Goal: Task Accomplishment & Management: Manage account settings

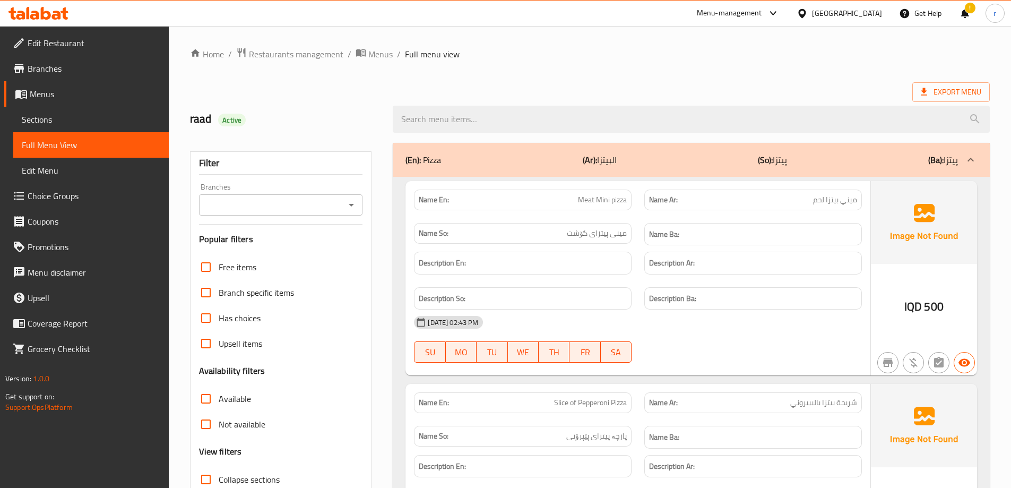
click at [43, 12] on icon at bounding box center [46, 13] width 10 height 13
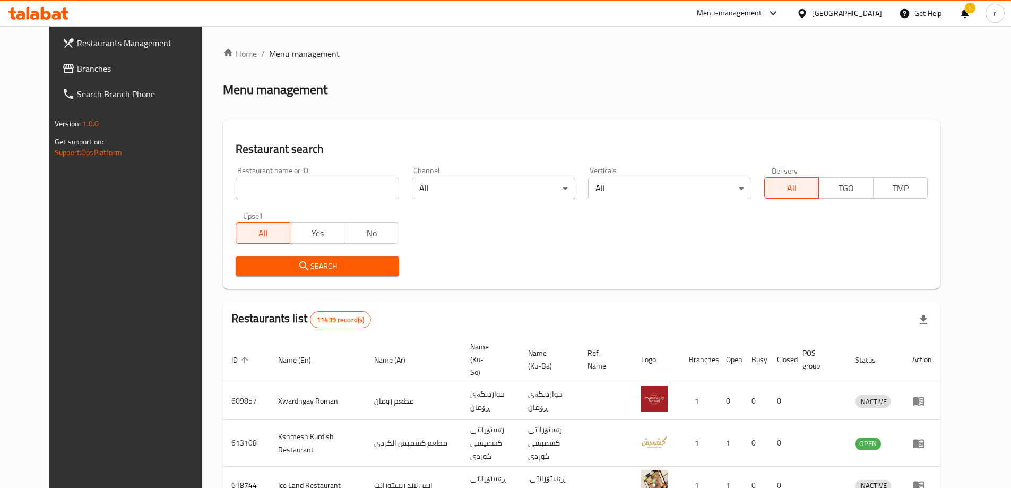
click at [77, 64] on span "Branches" at bounding box center [143, 68] width 133 height 13
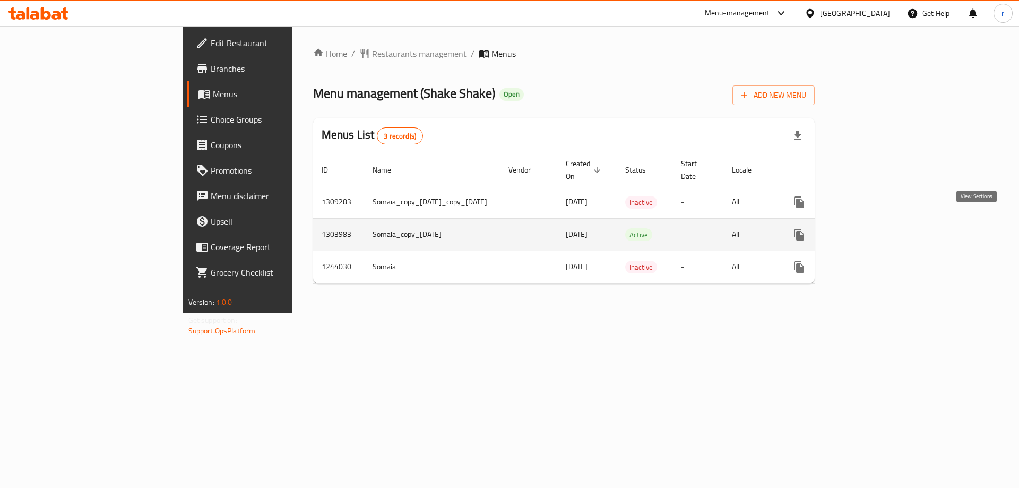
click at [882, 228] on icon "enhanced table" at bounding box center [875, 234] width 13 height 13
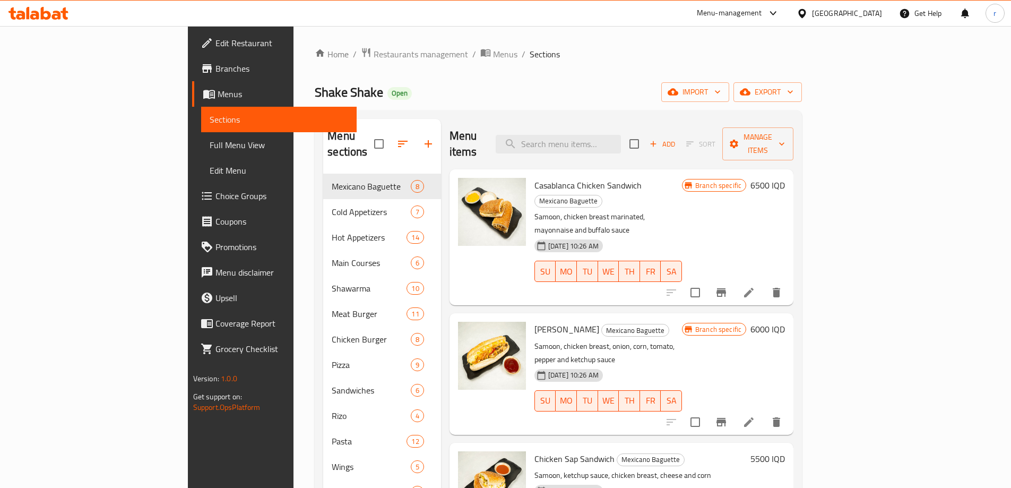
click at [210, 151] on span "Full Menu View" at bounding box center [279, 145] width 139 height 13
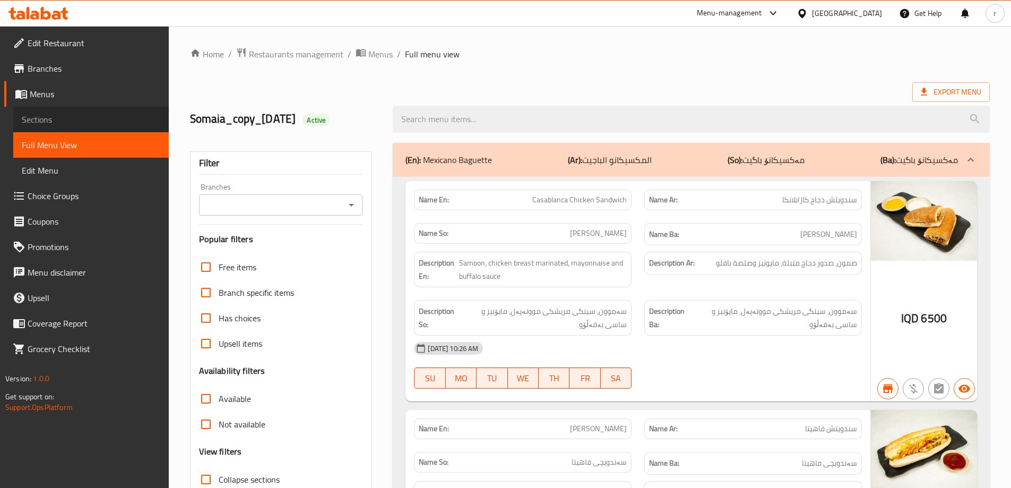
click at [59, 122] on span "Sections" at bounding box center [91, 119] width 139 height 13
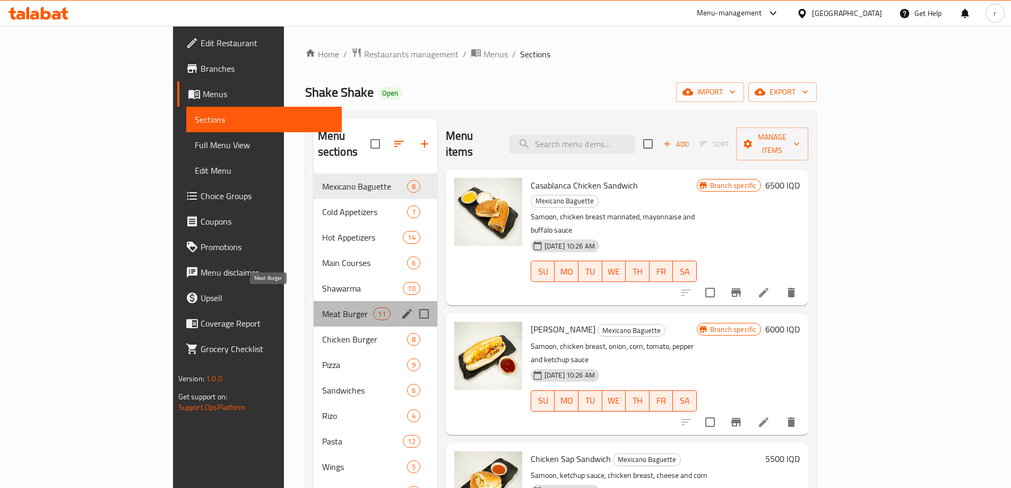
click at [322, 307] on span "Meat Burger" at bounding box center [347, 313] width 51 height 13
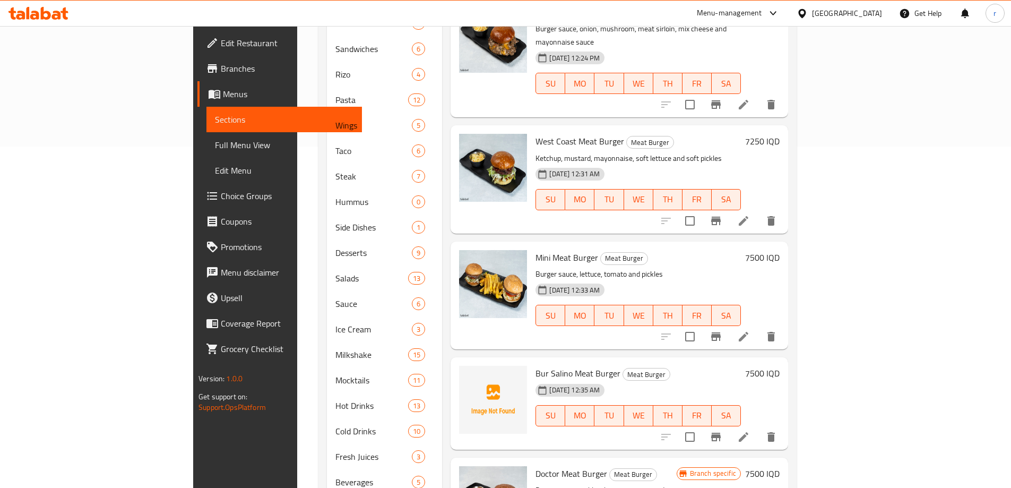
scroll to position [354, 0]
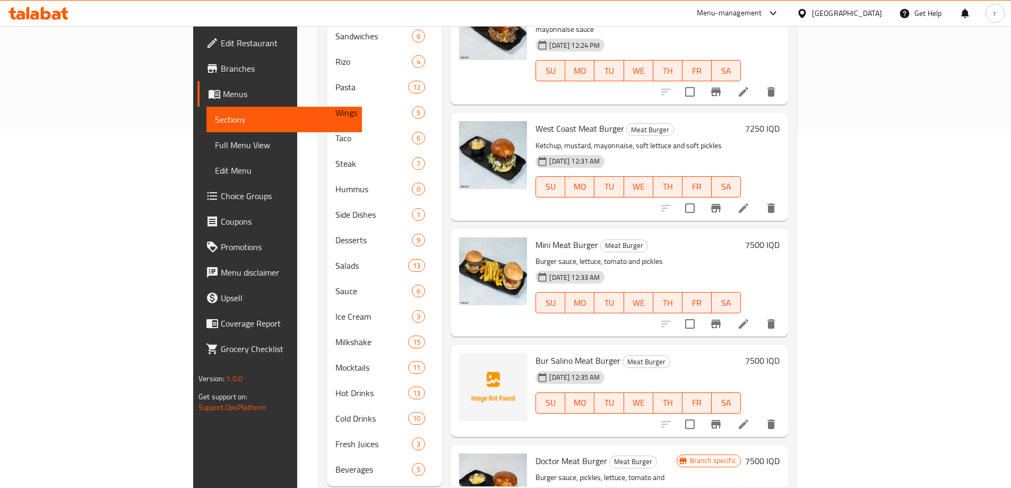
click at [758, 415] on li at bounding box center [744, 424] width 30 height 19
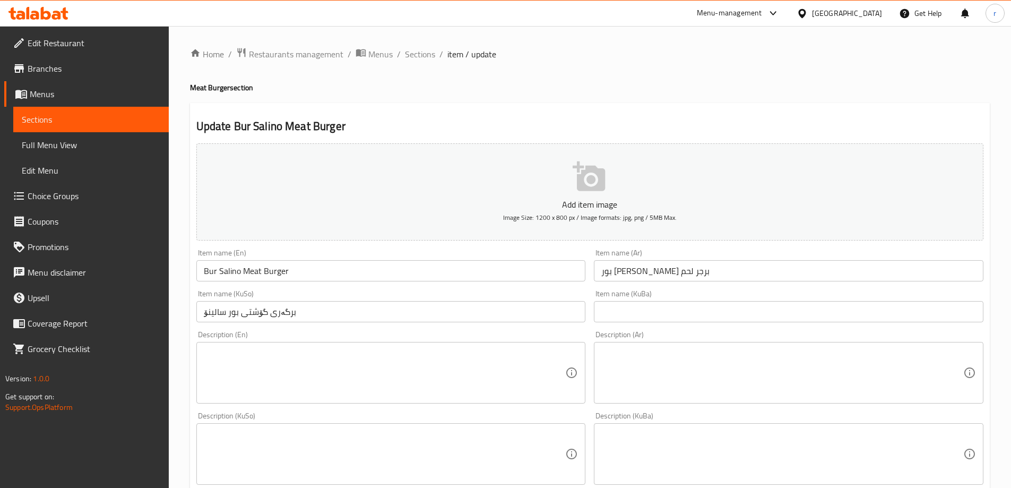
click at [676, 353] on textarea at bounding box center [782, 373] width 362 height 50
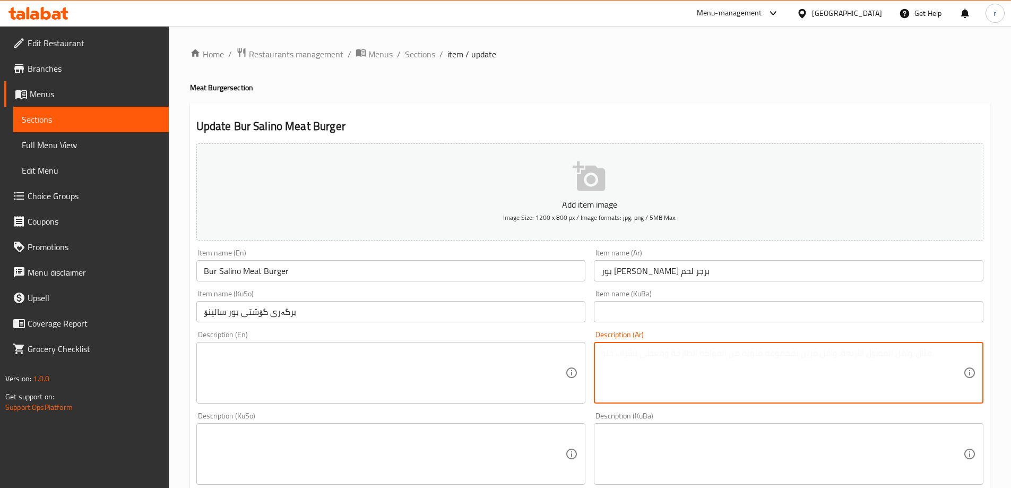
paste textarea "صوص برغر بصل فطر [PERSON_NAME]"
type textarea "صوص برغر بصل فطر باربكيو"
click at [280, 385] on textarea at bounding box center [385, 373] width 362 height 50
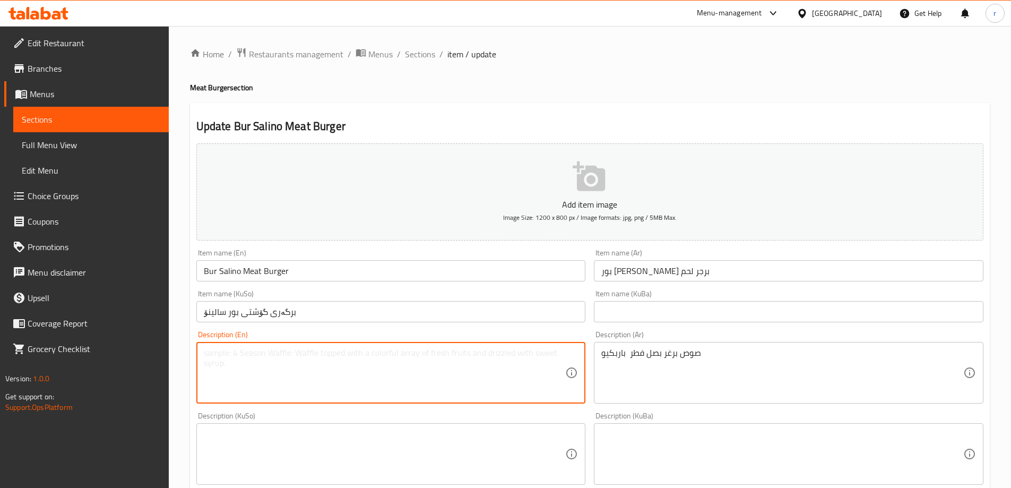
paste textarea "Burger sauce, onions, mushrooms, beef bacon and barbecue sauce"
type textarea "Burger sauce, onions, mushrooms, beef bacon and barbecue sauce"
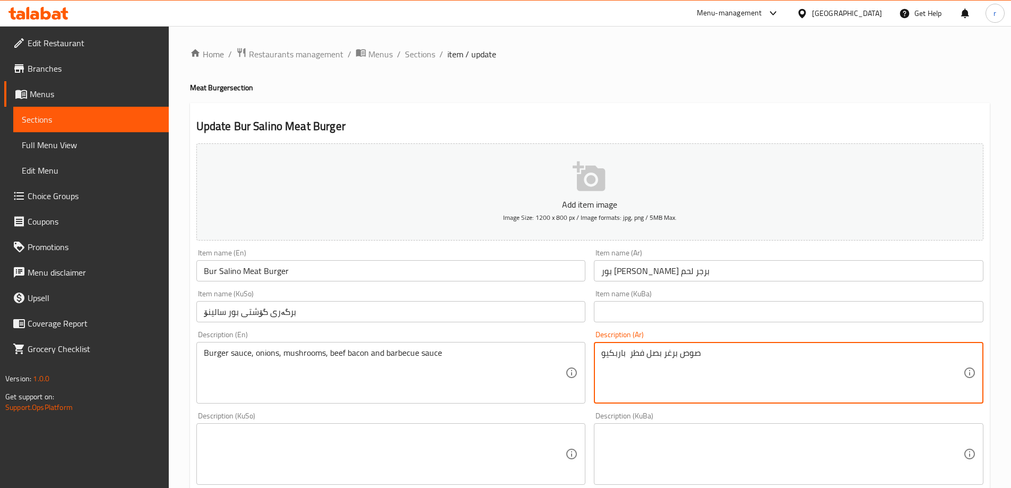
drag, startPoint x: 704, startPoint y: 369, endPoint x: 562, endPoint y: 370, distance: 141.7
click at [562, 370] on div "Add item image Image Size: 1200 x 800 px / Image formats: jpg, png / 5MB Max. I…" at bounding box center [590, 429] width 796 height 580
paste textarea "Burger sauce, onions, mushrooms, beef bacon and barbecue sauce"
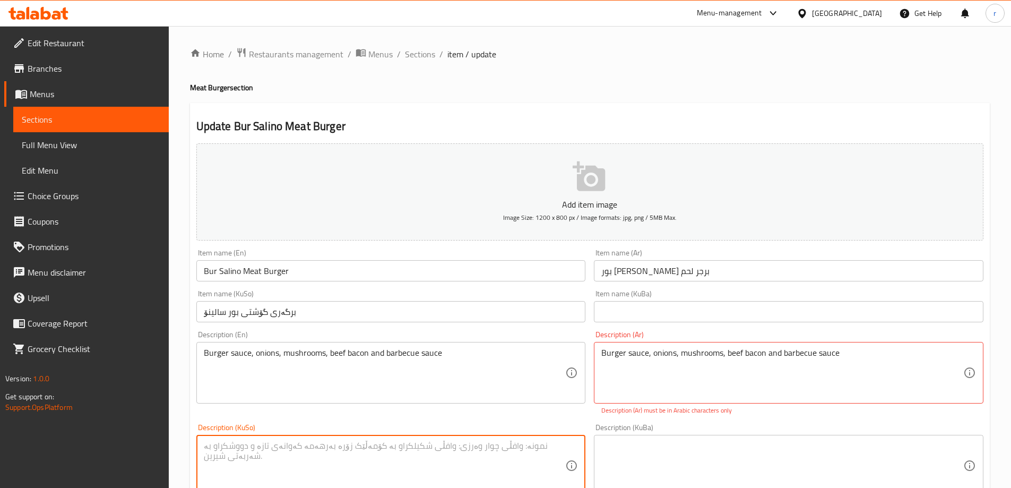
click at [473, 446] on textarea at bounding box center [385, 466] width 362 height 50
drag, startPoint x: 848, startPoint y: 356, endPoint x: 559, endPoint y: 372, distance: 288.6
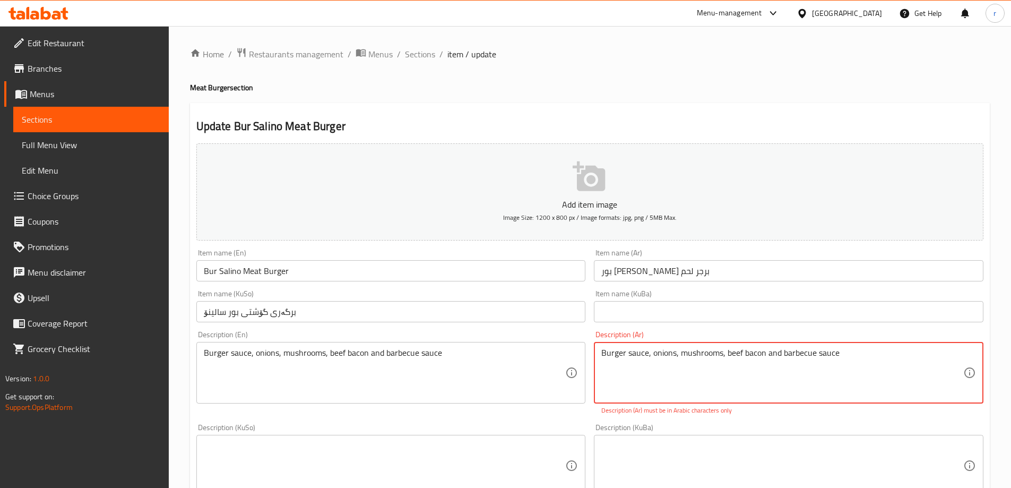
paste textarea "صوص برجر، بصل، فطر، لحم بقري مقدد وباربيكيو"
type textarea "صوص برجر، بصل، فطر، لحم بقري مقدد وباربيكيو"
click at [520, 448] on textarea at bounding box center [385, 466] width 362 height 50
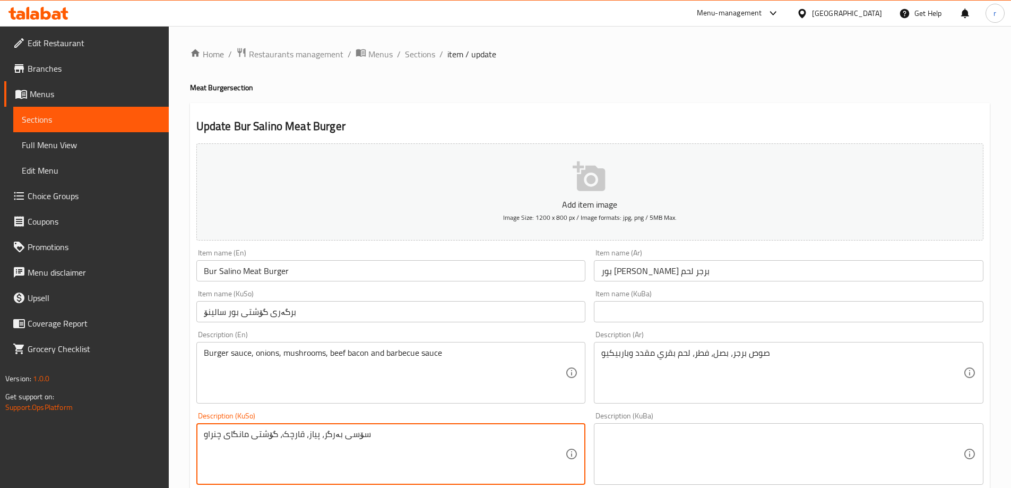
drag, startPoint x: 205, startPoint y: 431, endPoint x: 277, endPoint y: 436, distance: 72.4
click at [277, 436] on textarea "سۆسی بەرگر، پیاز، قارچک، گۆشتی مانگای چنراو" at bounding box center [385, 454] width 362 height 50
paste textarea
click at [320, 466] on textarea "سۆسی بەرگر، پیاز، قارچک، گۆشتی مانگا چنراو و باڕبیکیو" at bounding box center [385, 454] width 362 height 50
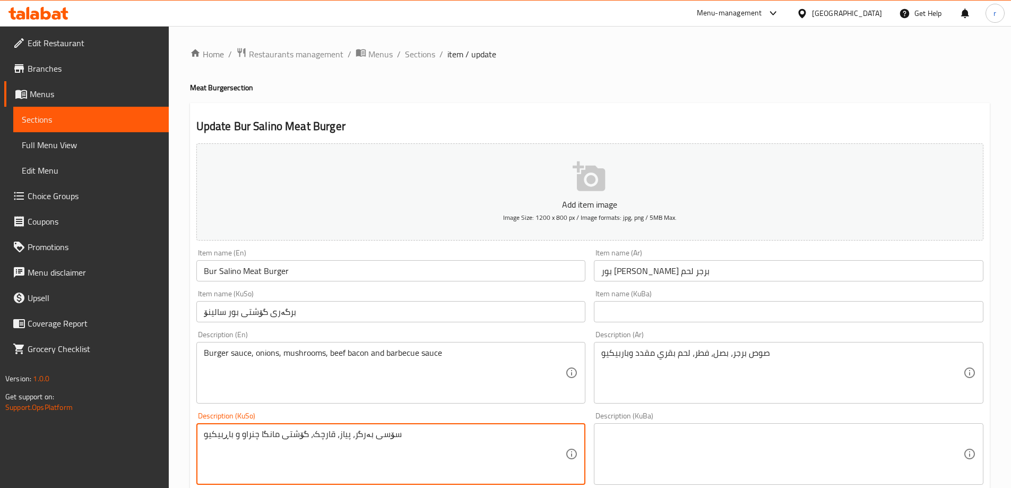
click at [320, 466] on textarea "سۆسی بەرگر، پیاز، قارچک، گۆشتی مانگا چنراو و باڕبیکیو" at bounding box center [385, 454] width 362 height 50
type textarea "سۆسی بەرگر، پیاز، قارچک، گۆشتی مانگا چنراو و باڕبیکیو"
click at [655, 444] on textarea at bounding box center [782, 454] width 362 height 50
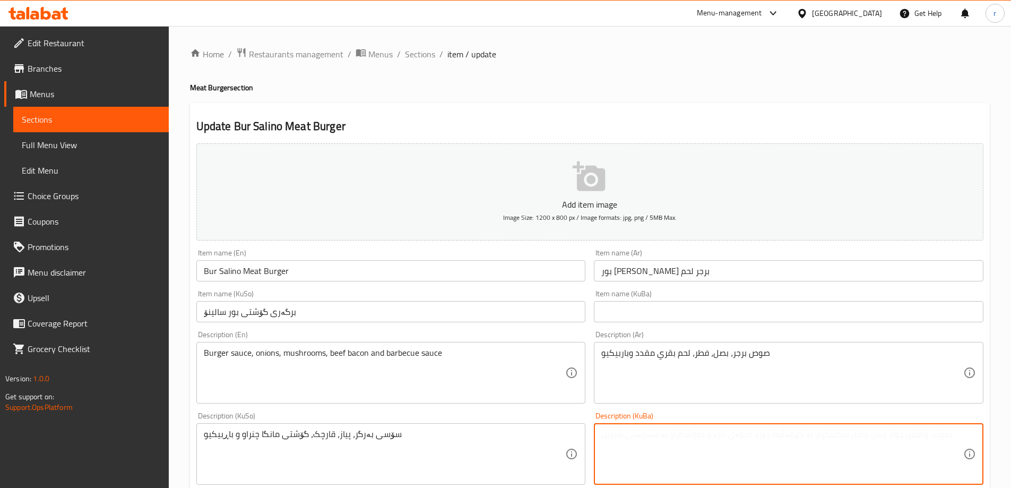
paste textarea "سۆسی بەرگر، پیاز، قارچک، گۆشتی مانگا چنراو و باڕبیکیو"
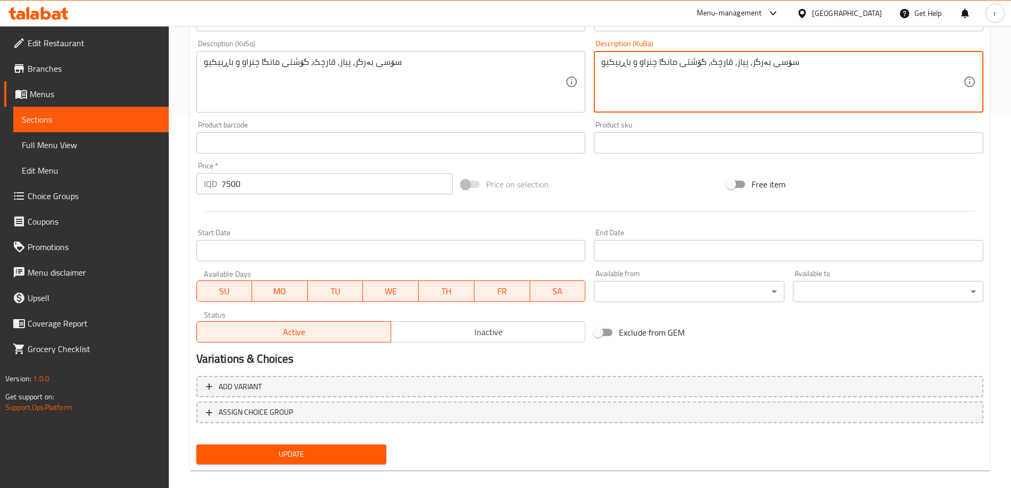
scroll to position [384, 0]
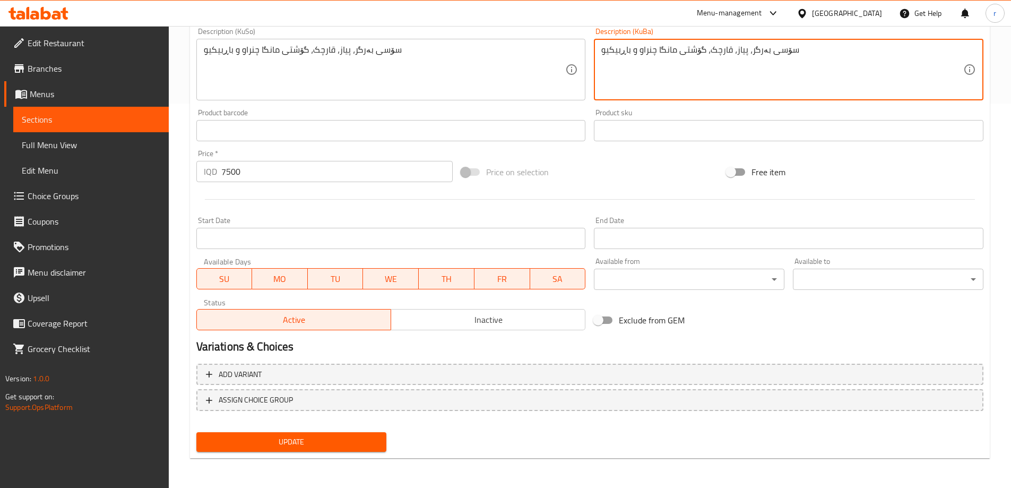
type textarea "سۆسی بەرگر، پیاز، قارچک، گۆشتی مانگا چنراو و باڕبیکیو"
click at [301, 446] on span "Update" at bounding box center [292, 441] width 174 height 13
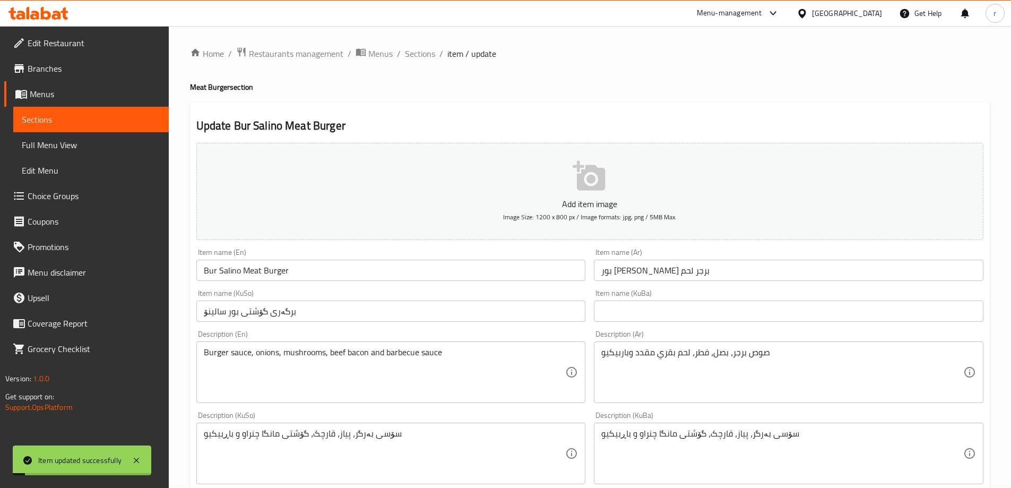
scroll to position [0, 0]
click at [421, 59] on span "Sections" at bounding box center [420, 54] width 30 height 13
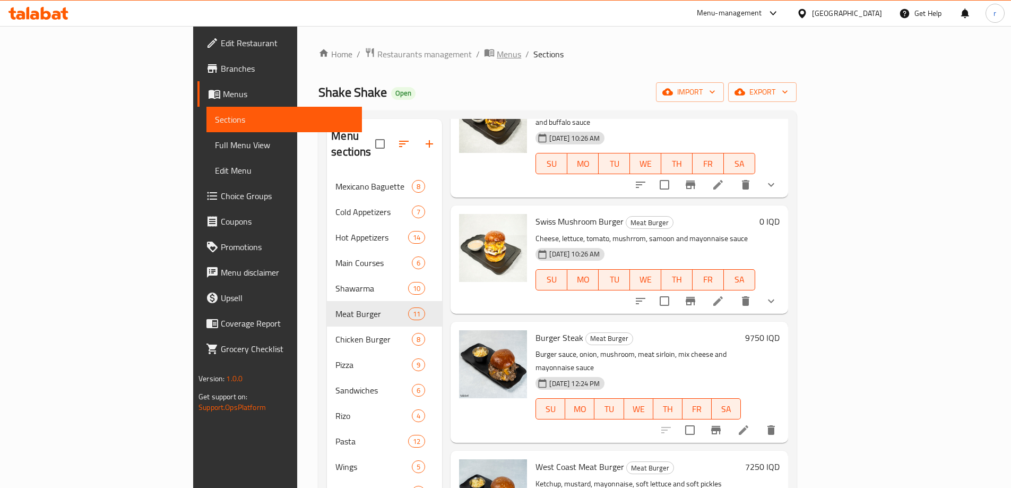
click at [497, 56] on span "Menus" at bounding box center [509, 54] width 24 height 13
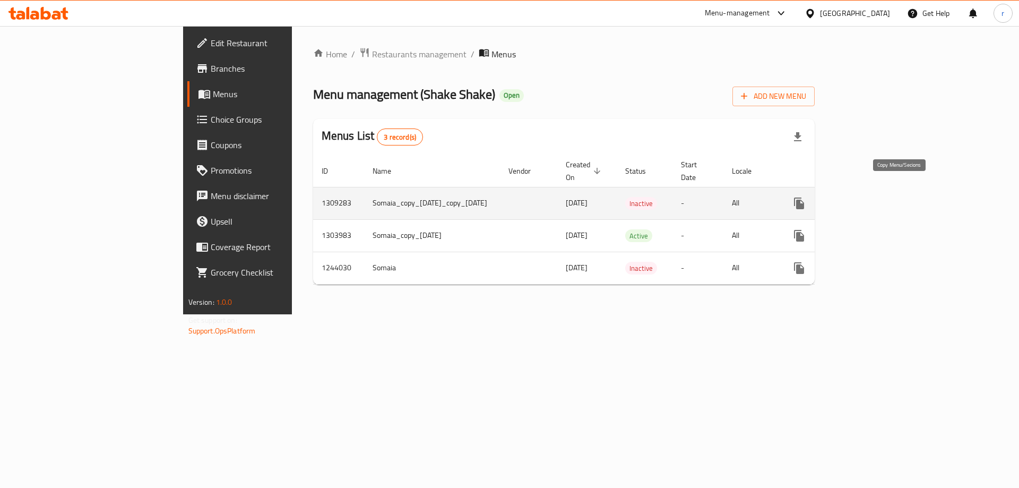
click at [806, 197] on icon "more" at bounding box center [799, 203] width 13 height 13
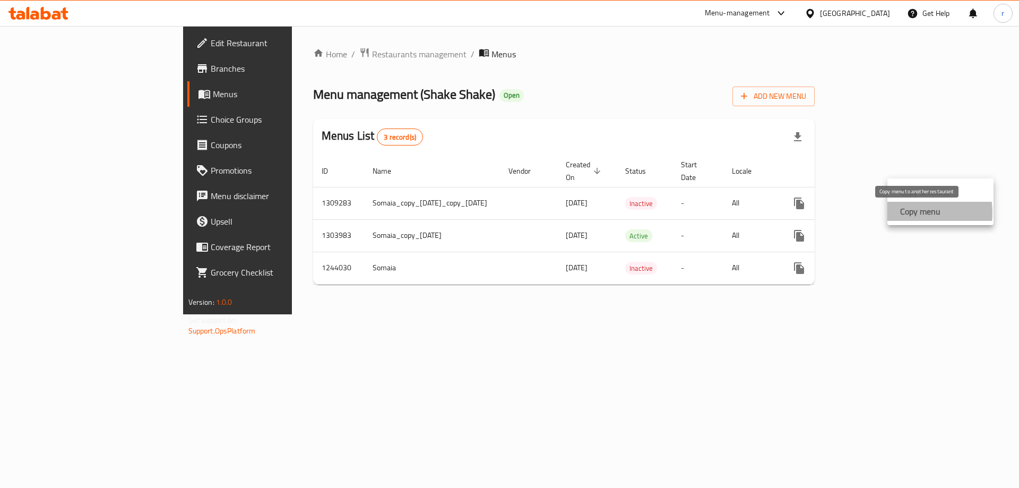
click at [908, 212] on strong "Copy menu" at bounding box center [920, 211] width 40 height 13
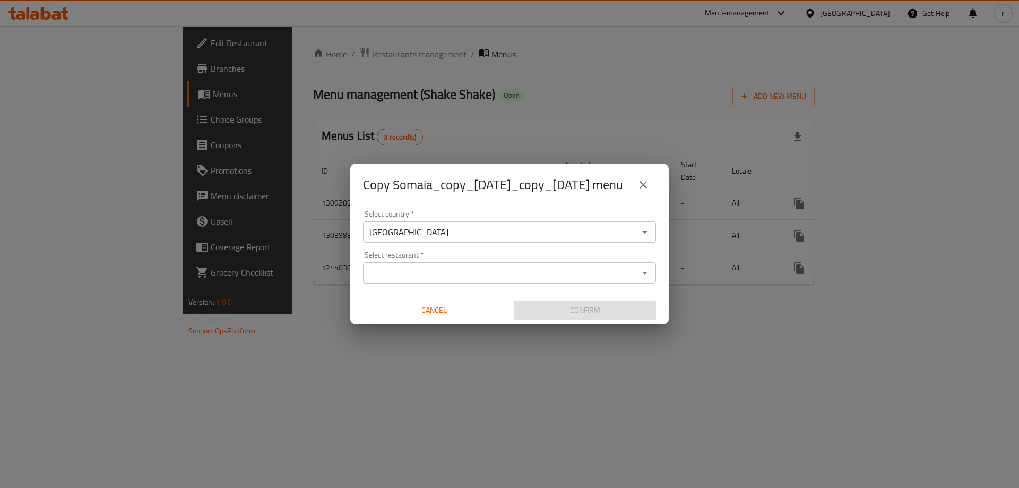
click at [448, 280] on input "Select restaurant   *" at bounding box center [500, 272] width 269 height 15
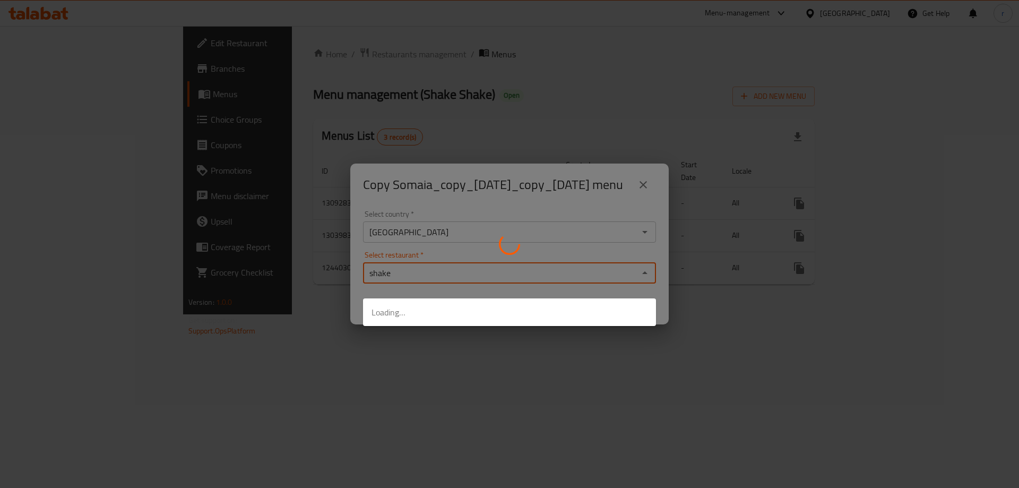
type input "shake"
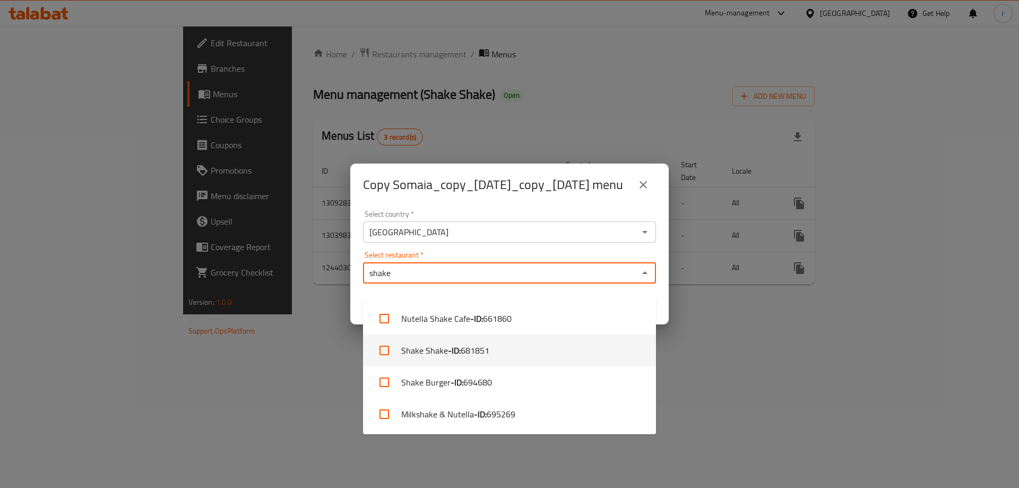
click at [484, 344] on span "681851" at bounding box center [475, 350] width 29 height 13
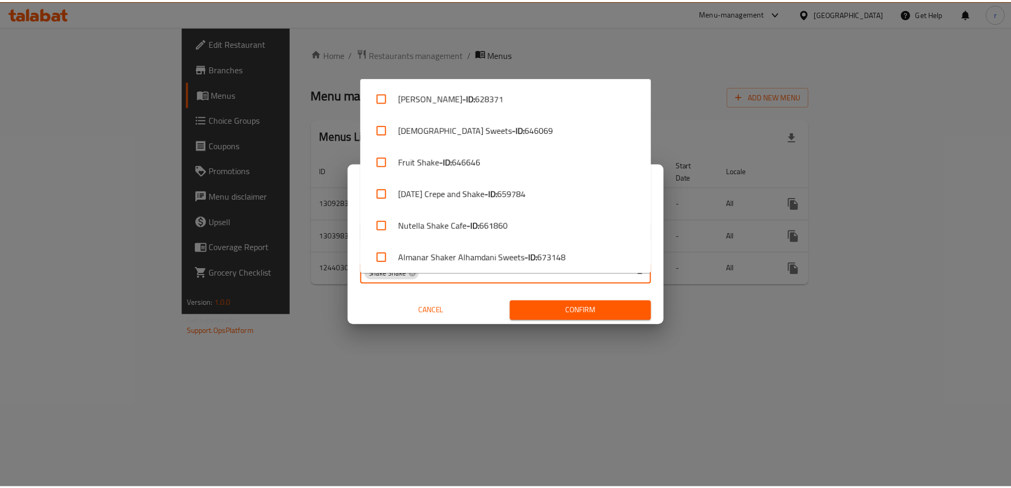
scroll to position [66, 0]
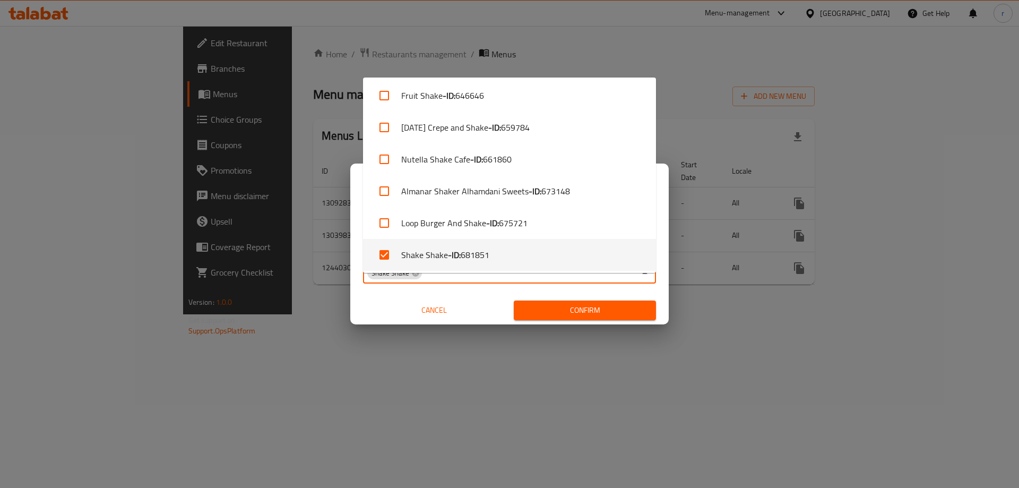
click at [550, 317] on span "Confirm" at bounding box center [584, 310] width 125 height 13
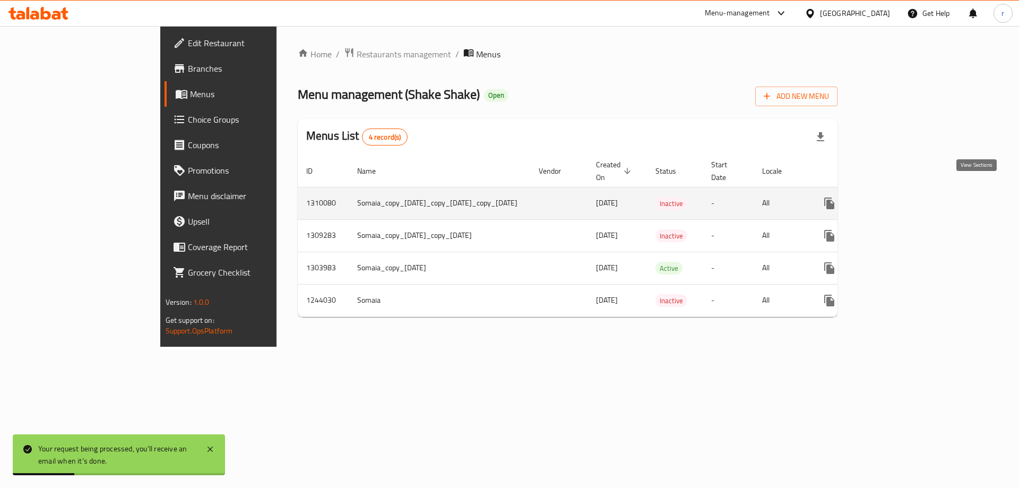
click at [912, 197] on icon "enhanced table" at bounding box center [906, 203] width 13 height 13
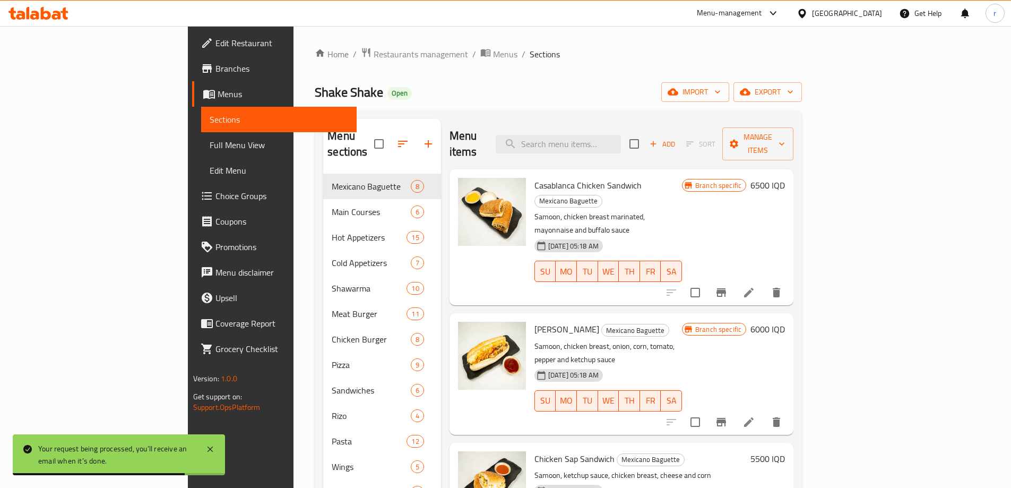
click at [493, 59] on span "Menus" at bounding box center [505, 54] width 24 height 13
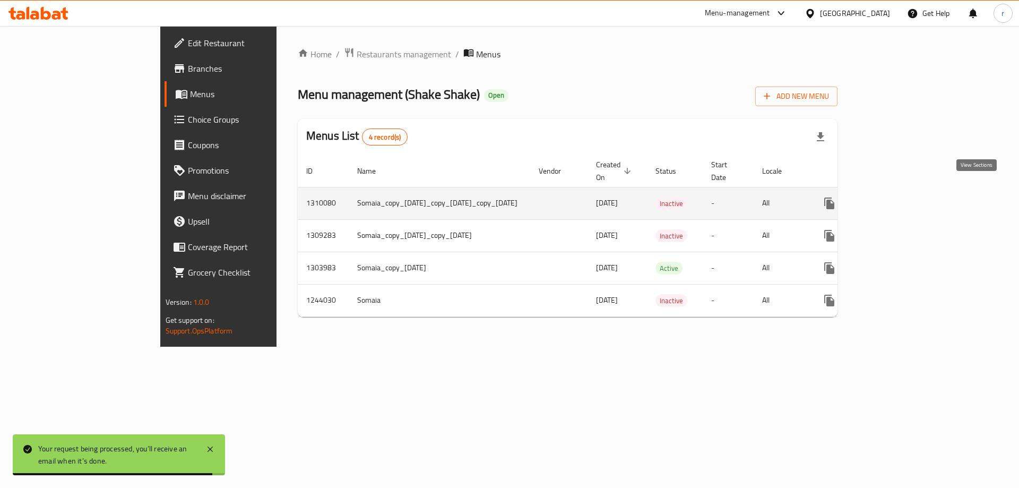
click at [919, 191] on link "enhanced table" at bounding box center [905, 203] width 25 height 25
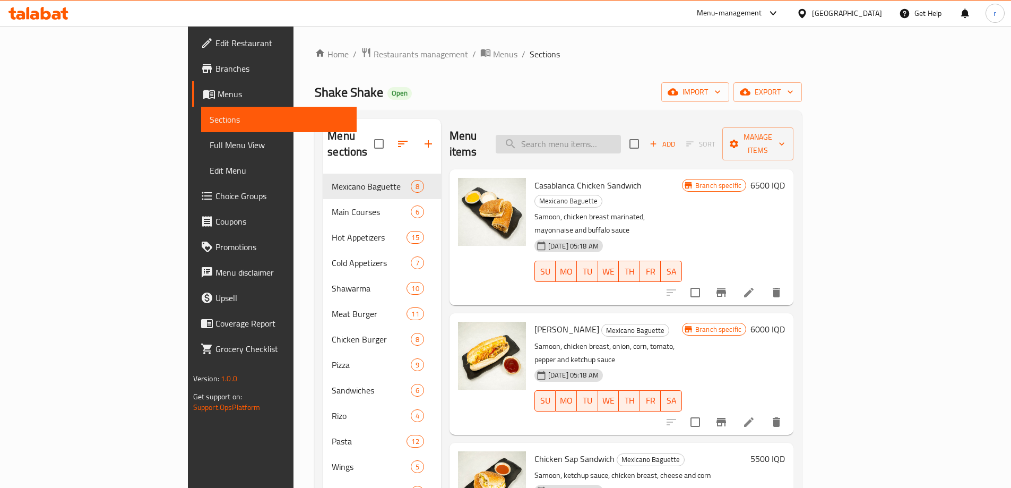
click at [606, 135] on input "search" at bounding box center [558, 144] width 125 height 19
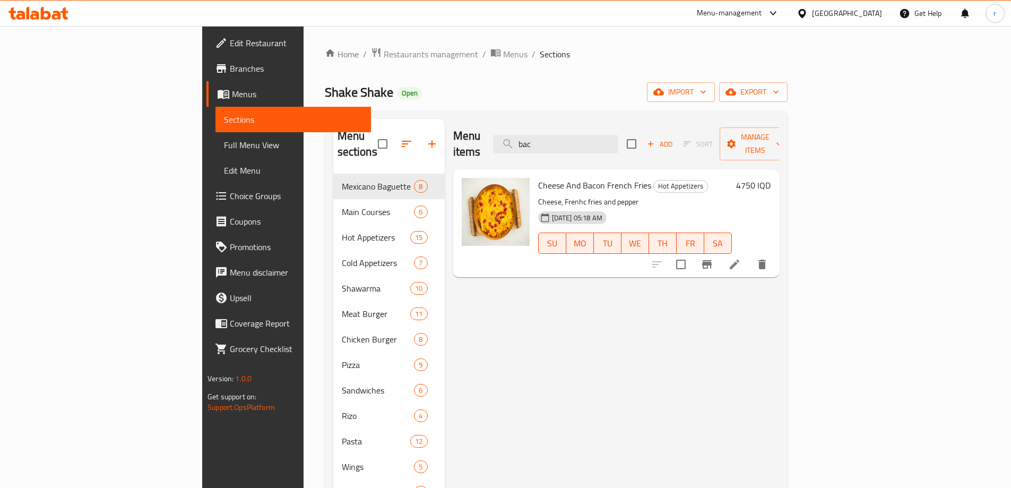
type input "bac"
click at [304, 224] on div "Home / Restaurants management / Menus / Sections Shake Shake Open import export…" at bounding box center [556, 448] width 505 height 844
drag, startPoint x: 614, startPoint y: 139, endPoint x: 486, endPoint y: 146, distance: 127.6
click at [486, 146] on div "Menu items bac Add Sort Manage items" at bounding box center [616, 144] width 326 height 50
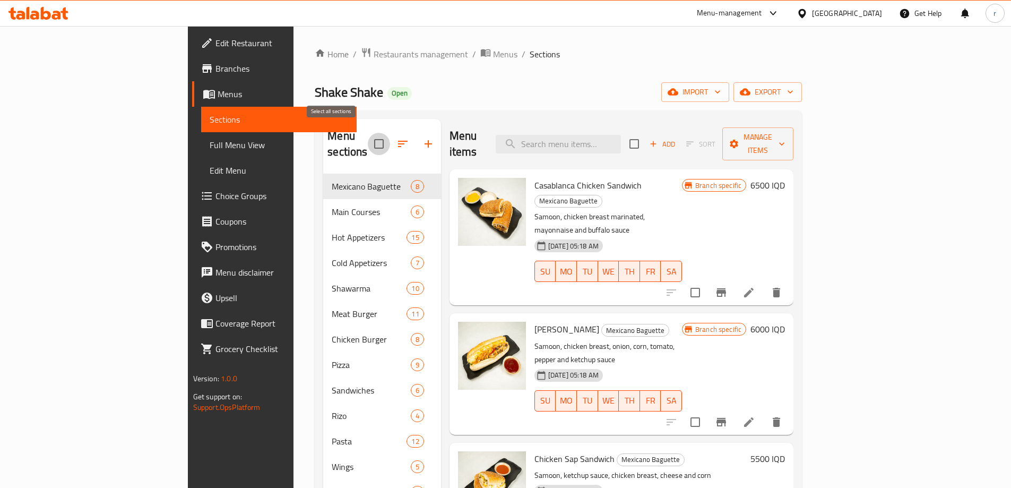
click at [368, 137] on input "checkbox" at bounding box center [379, 144] width 22 height 22
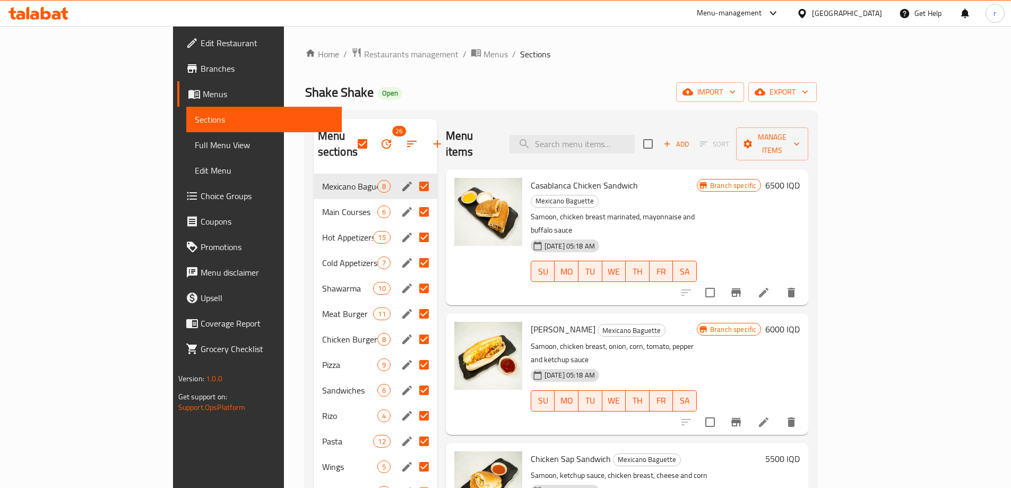
drag, startPoint x: 382, startPoint y: 220, endPoint x: 348, endPoint y: 243, distance: 40.6
click at [413, 226] on input "Menu sections" at bounding box center [424, 237] width 22 height 22
checkbox input "false"
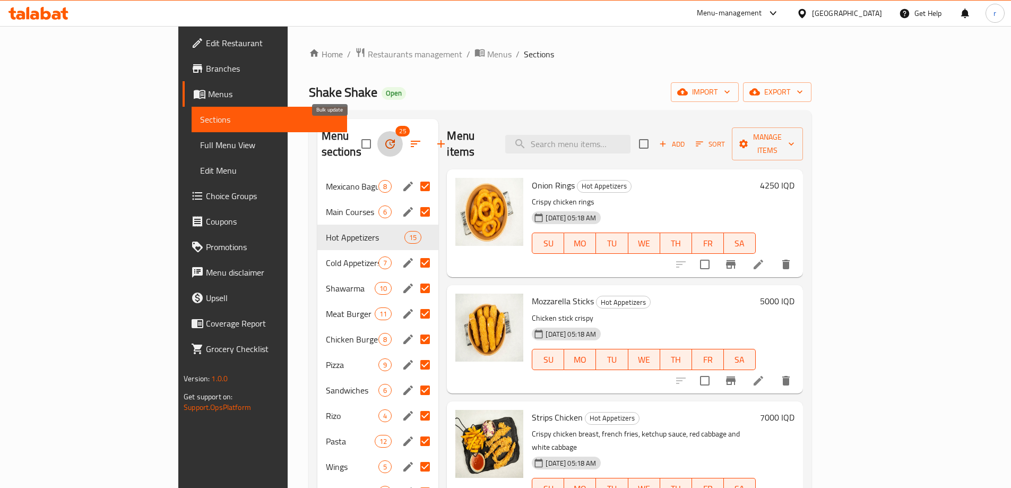
click at [384, 137] on icon "button" at bounding box center [390, 143] width 13 height 13
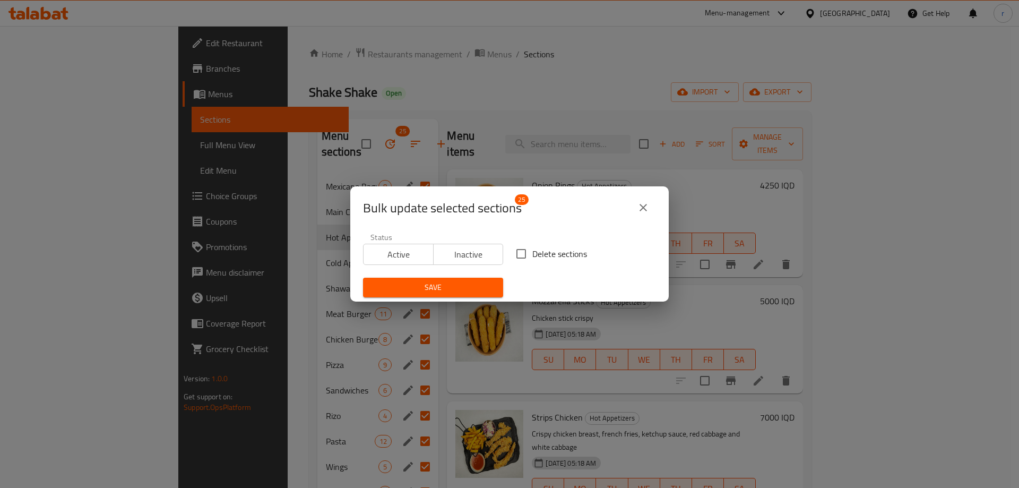
click at [517, 246] on input "Delete sections" at bounding box center [521, 254] width 22 height 22
checkbox input "true"
click at [470, 292] on span "Save" at bounding box center [433, 287] width 123 height 13
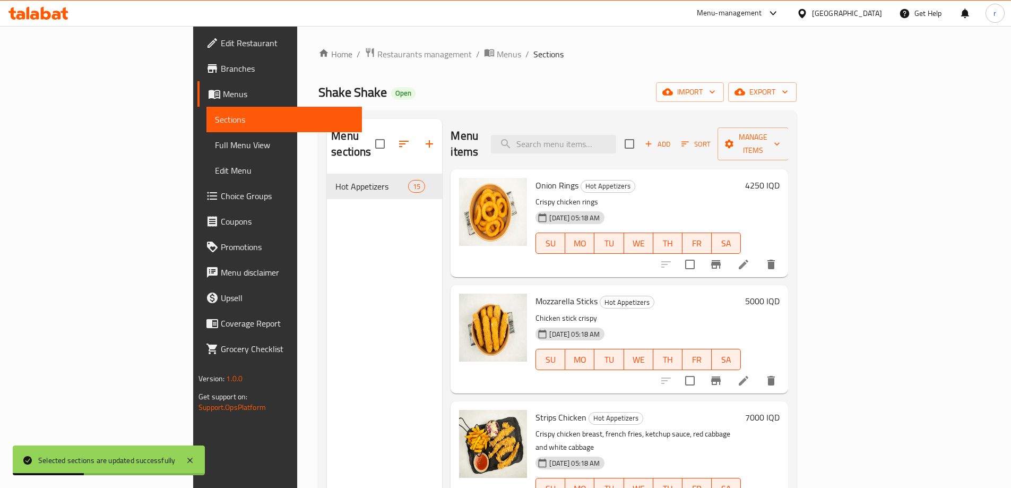
click at [641, 140] on input "checkbox" at bounding box center [629, 144] width 22 height 22
checkbox input "true"
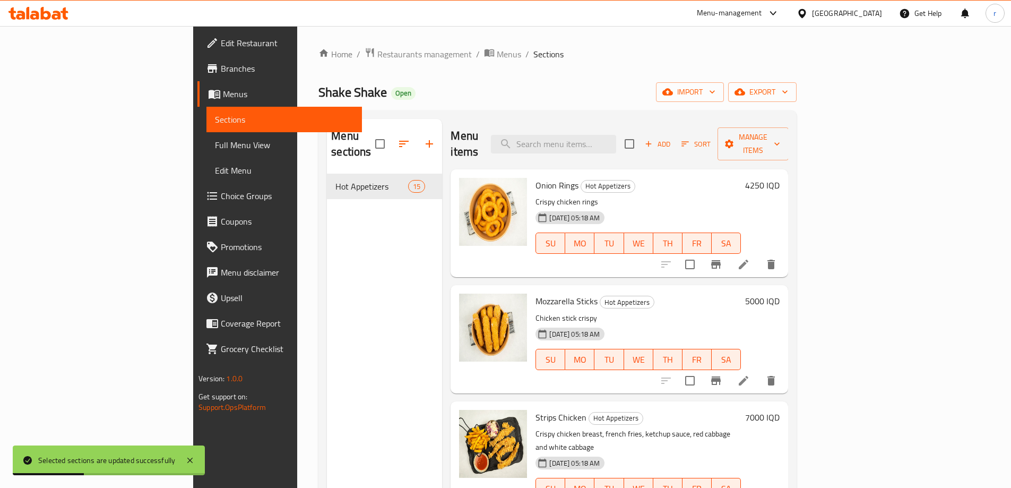
checkbox input "true"
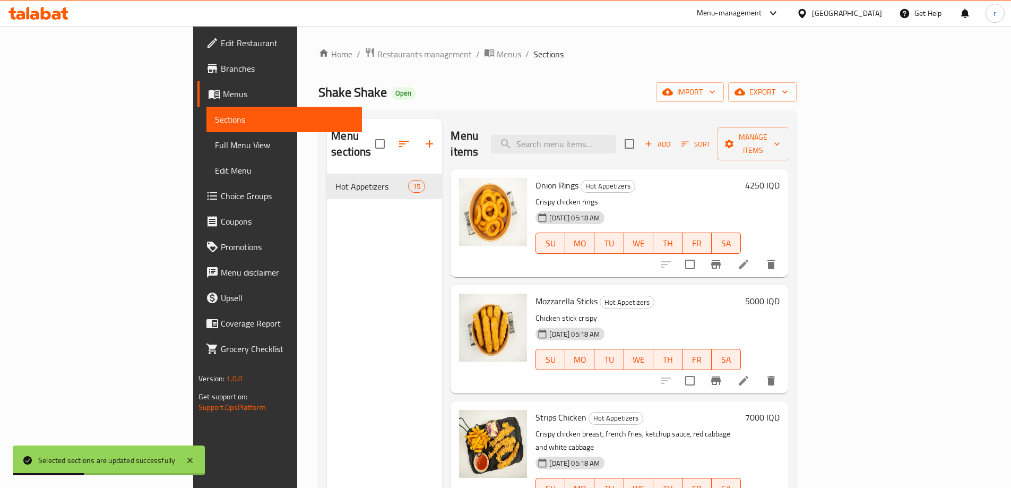
checkbox input "true"
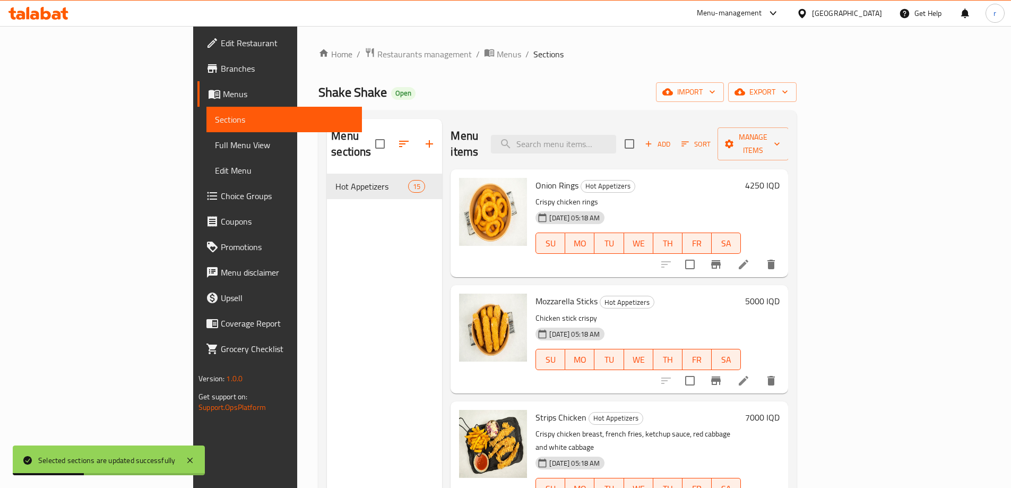
checkbox input "true"
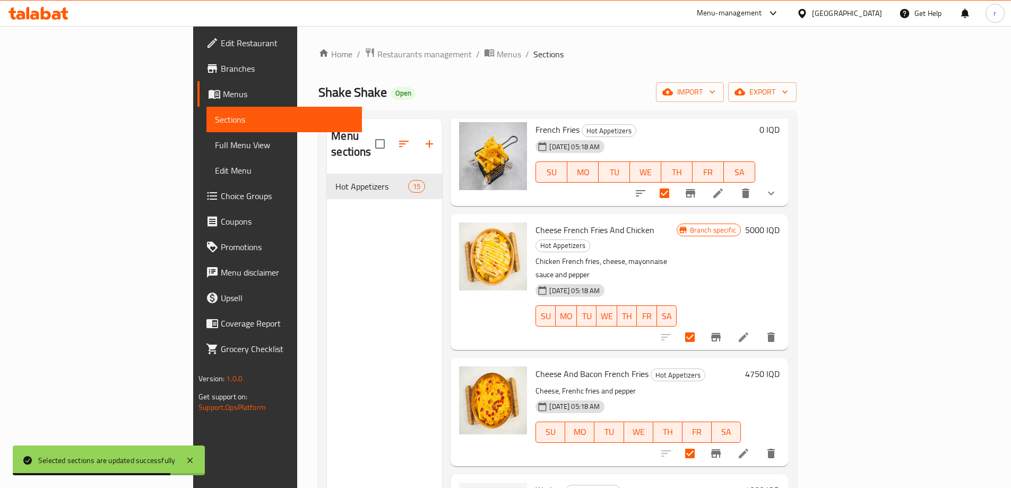
scroll to position [442, 0]
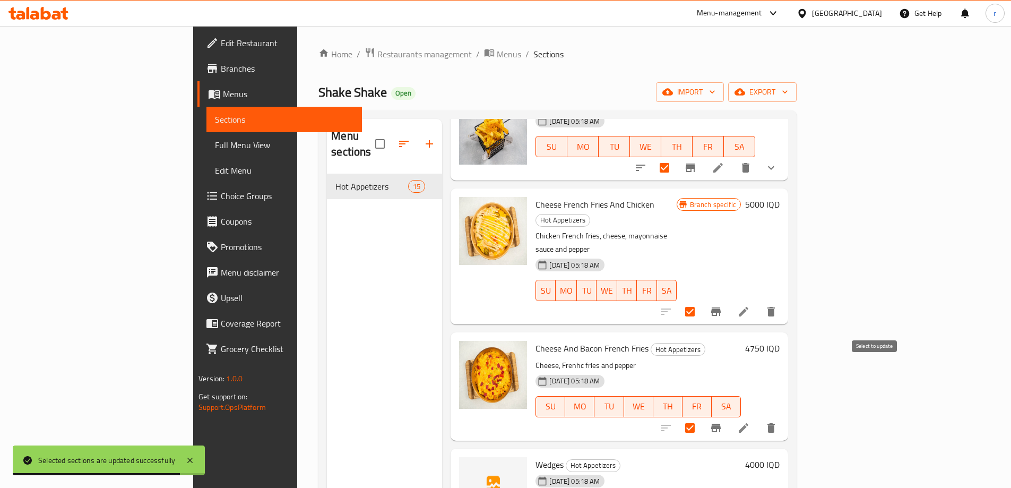
click at [701, 417] on input "checkbox" at bounding box center [690, 428] width 22 height 22
checkbox input "false"
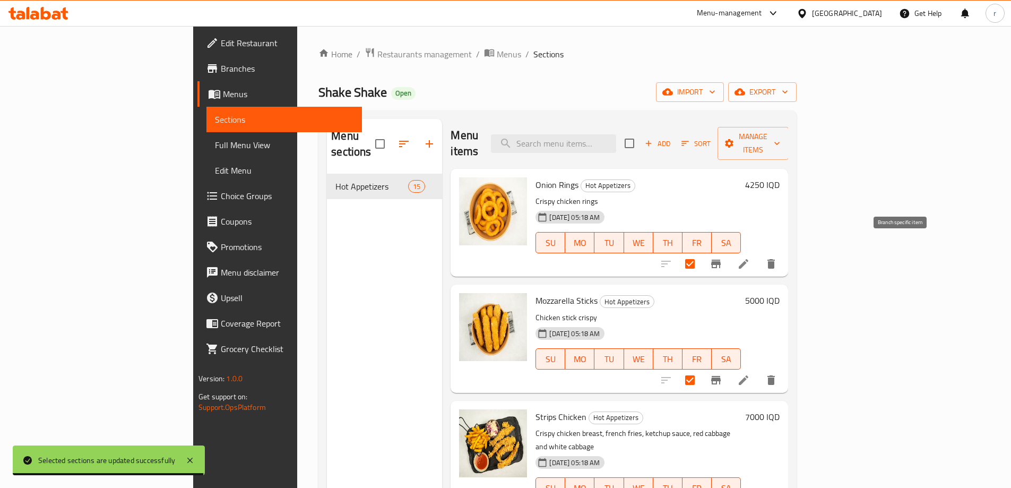
scroll to position [0, 0]
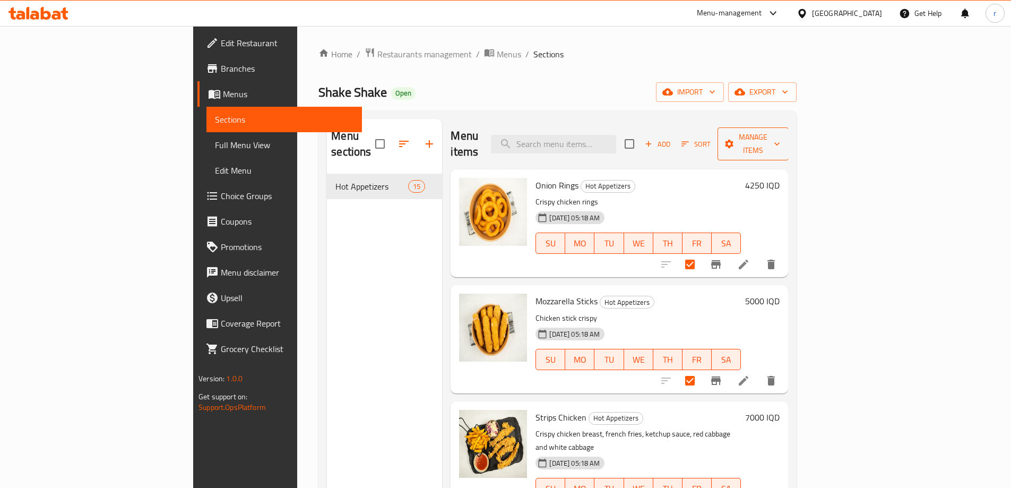
click at [780, 141] on span "Manage items" at bounding box center [753, 144] width 54 height 27
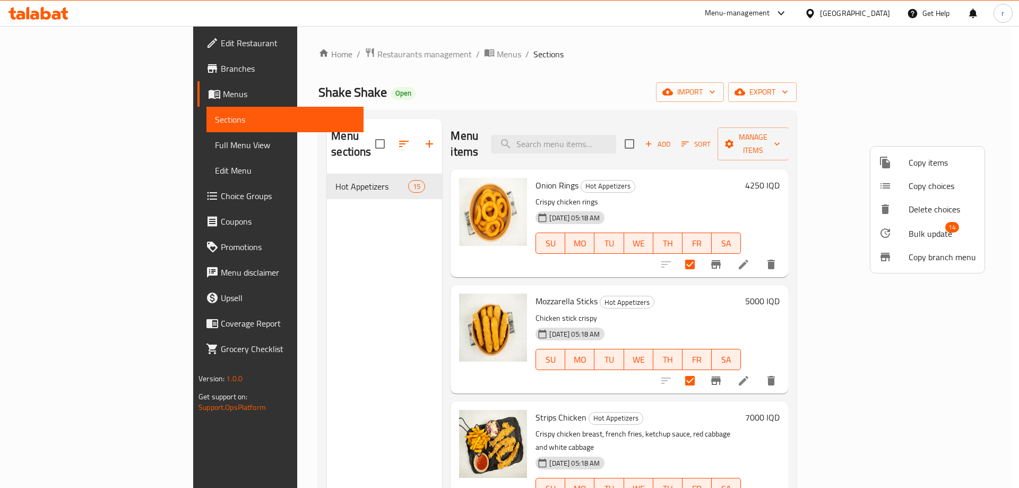
click at [935, 229] on span "Bulk update" at bounding box center [931, 233] width 44 height 13
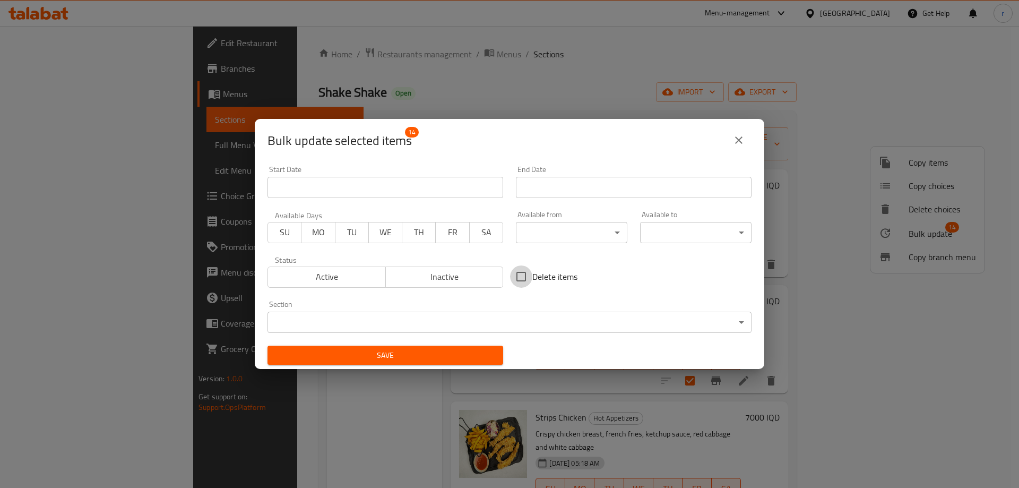
click at [528, 278] on input "Delete items" at bounding box center [521, 276] width 22 height 22
checkbox input "true"
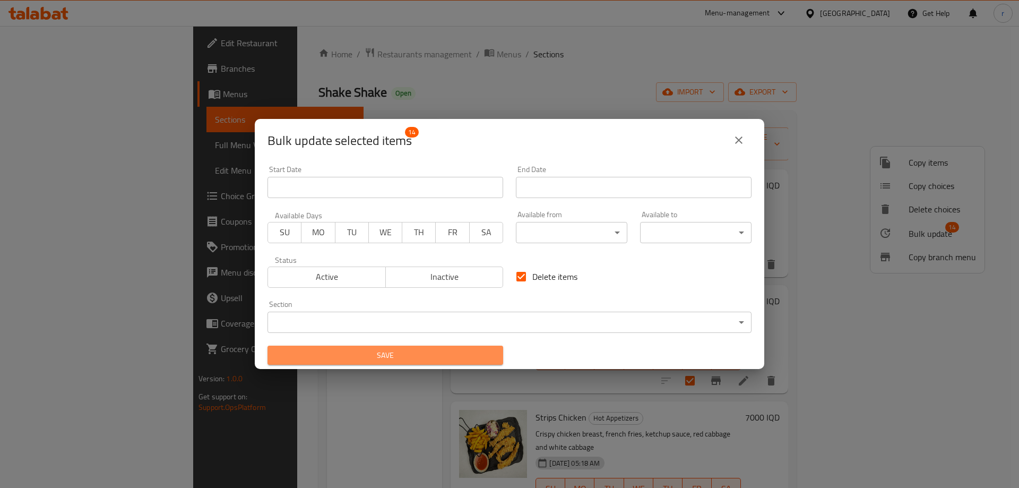
click at [466, 350] on span "Save" at bounding box center [385, 355] width 219 height 13
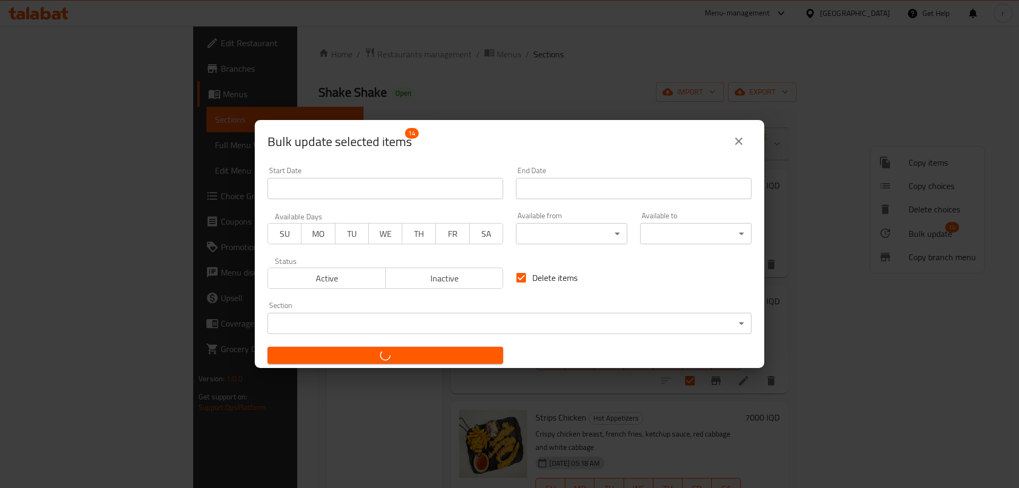
checkbox input "false"
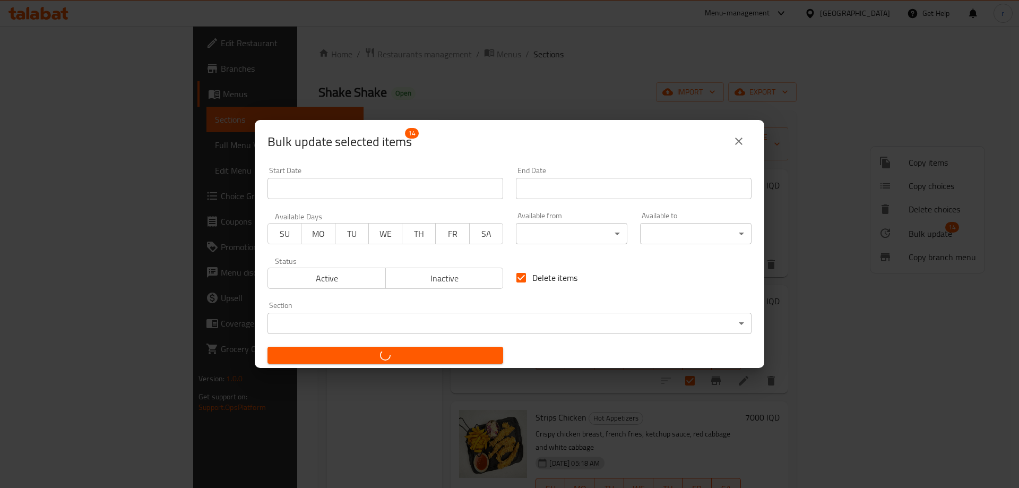
checkbox input "false"
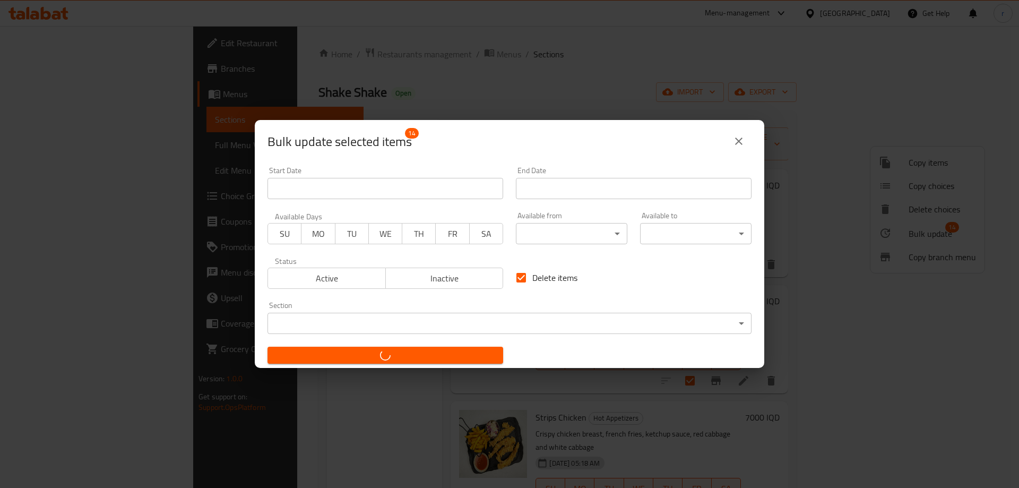
checkbox input "false"
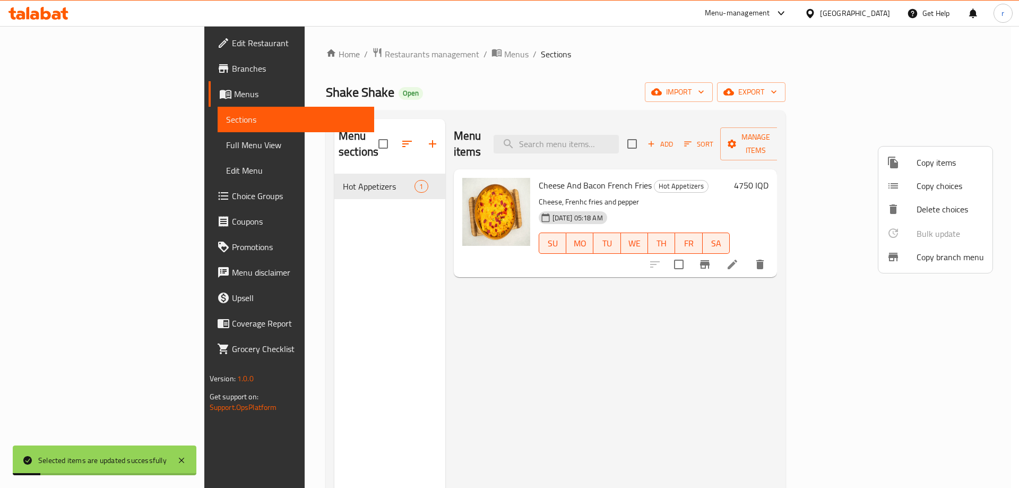
click at [625, 313] on div at bounding box center [509, 244] width 1019 height 488
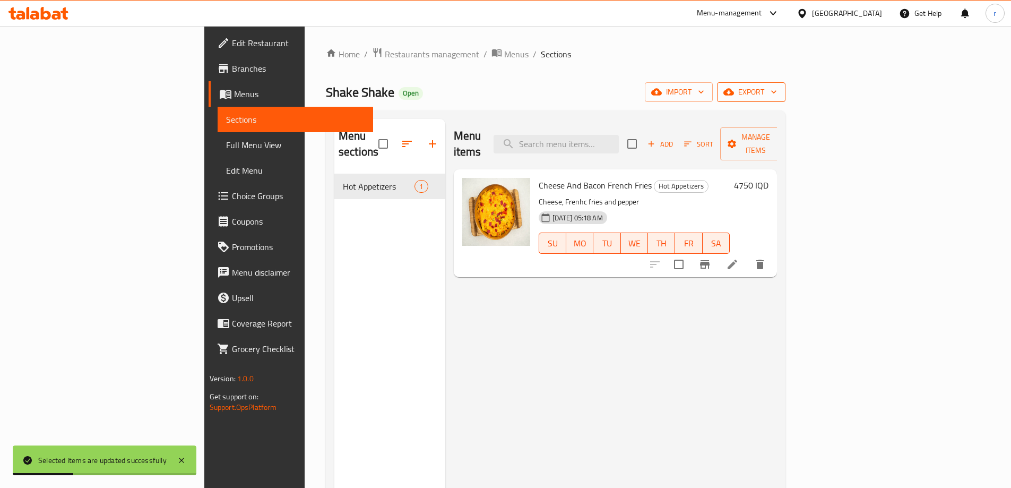
click at [777, 92] on span "export" at bounding box center [751, 91] width 51 height 13
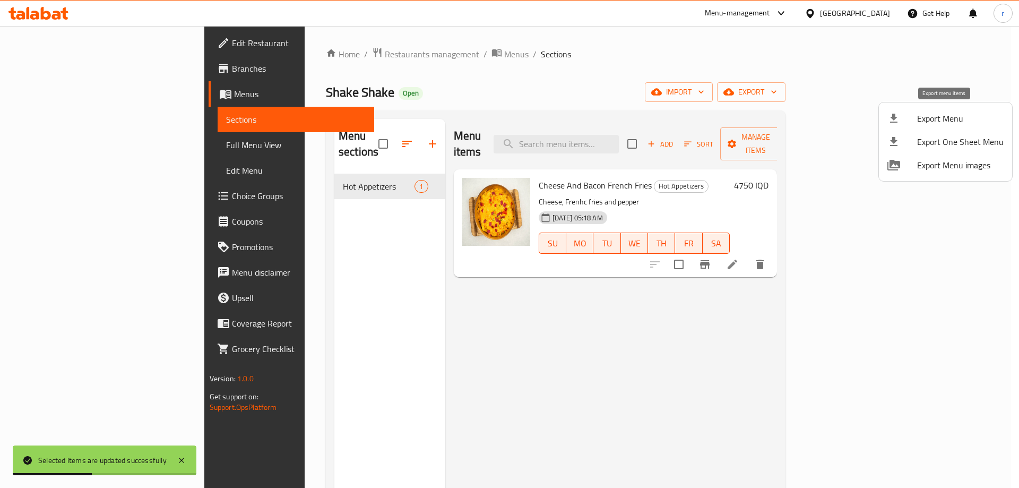
click at [941, 115] on span "Export Menu" at bounding box center [960, 118] width 87 height 13
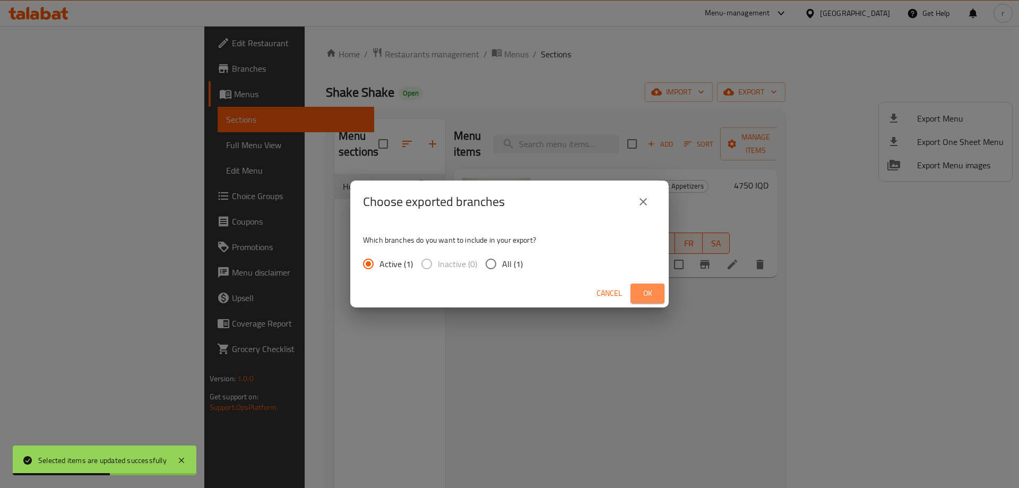
click at [637, 294] on button "Ok" at bounding box center [648, 293] width 34 height 20
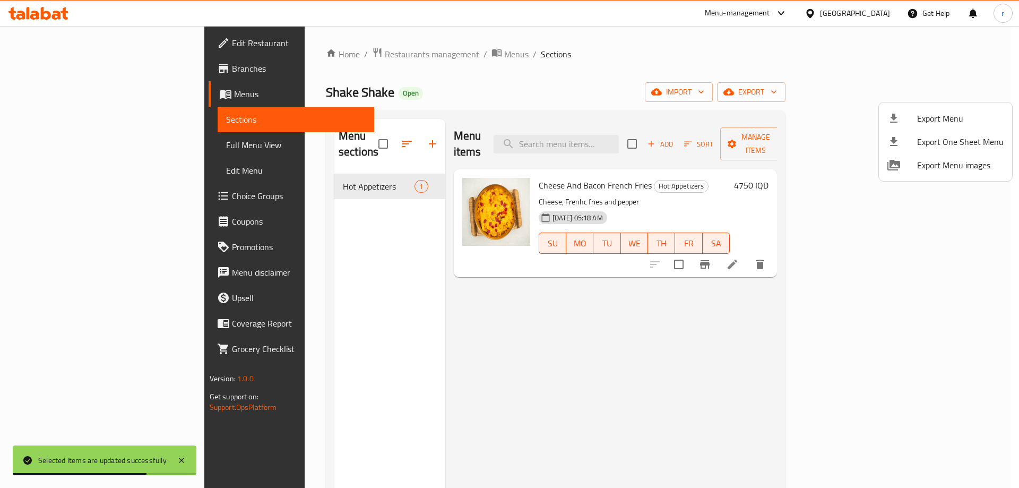
click at [370, 57] on div at bounding box center [509, 244] width 1019 height 488
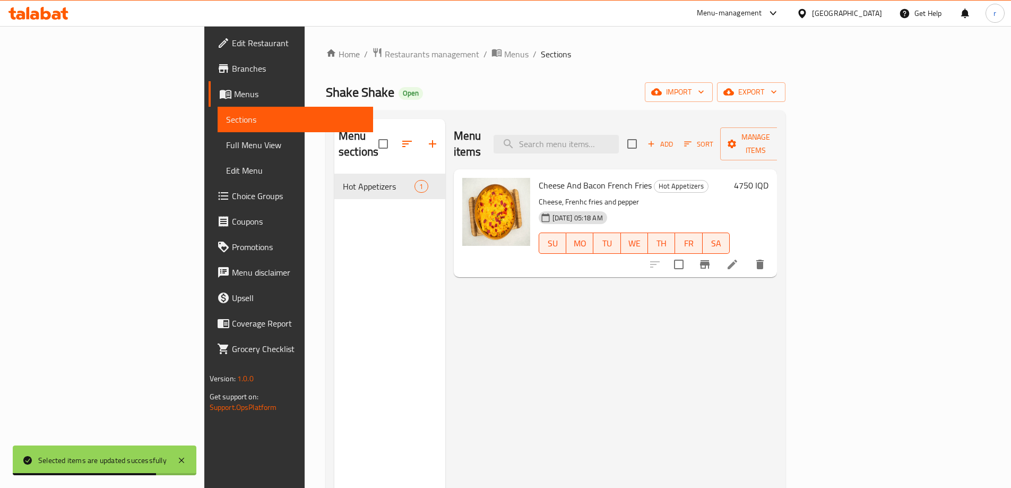
click at [504, 57] on span "Menus" at bounding box center [516, 54] width 24 height 13
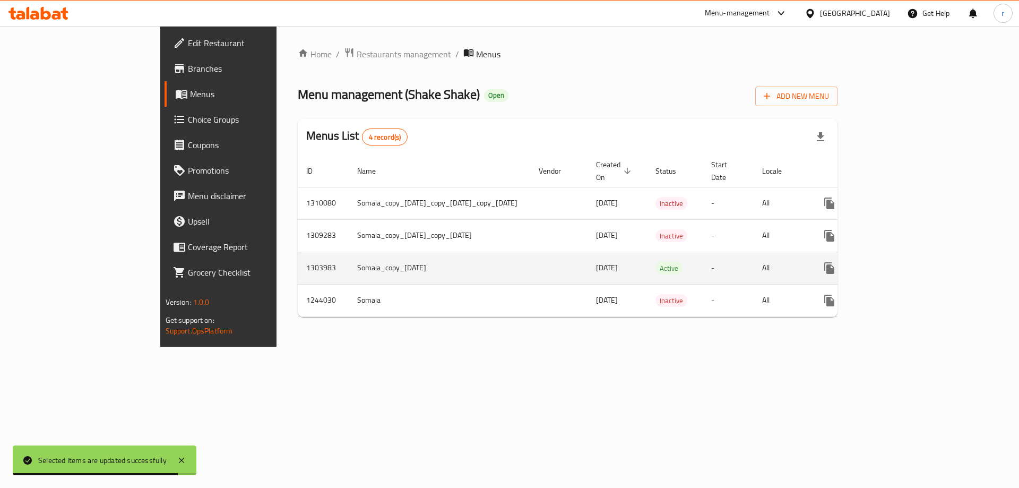
click at [911, 263] on icon "enhanced table" at bounding box center [906, 268] width 10 height 10
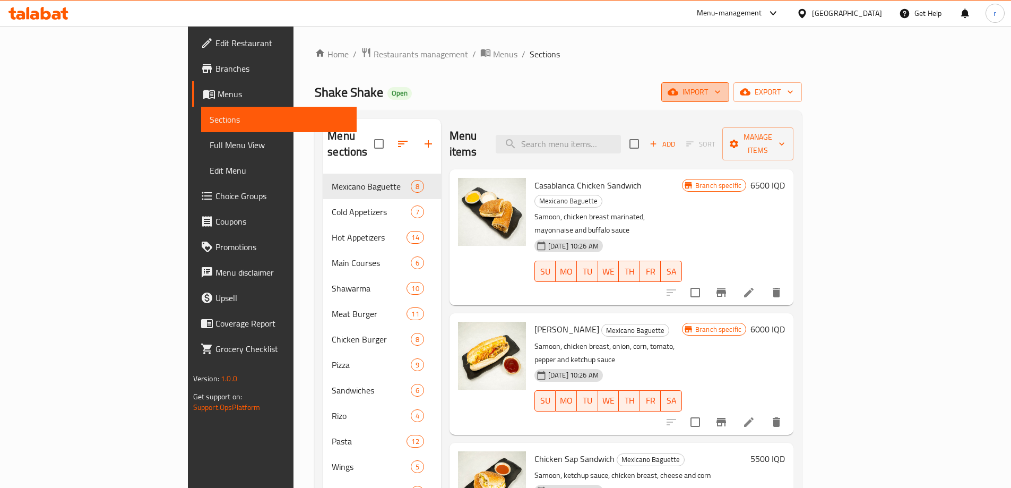
click at [723, 87] on icon "button" at bounding box center [717, 92] width 11 height 11
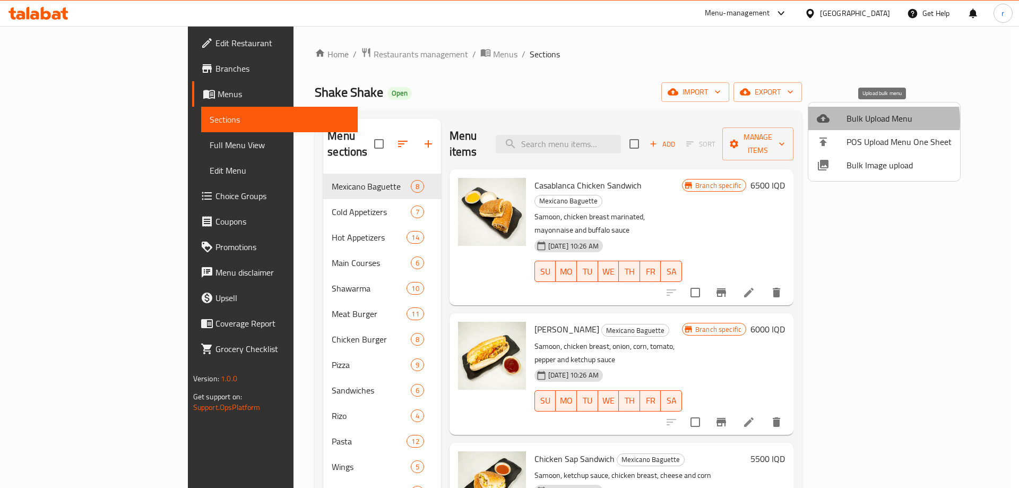
click at [845, 122] on div at bounding box center [832, 118] width 30 height 13
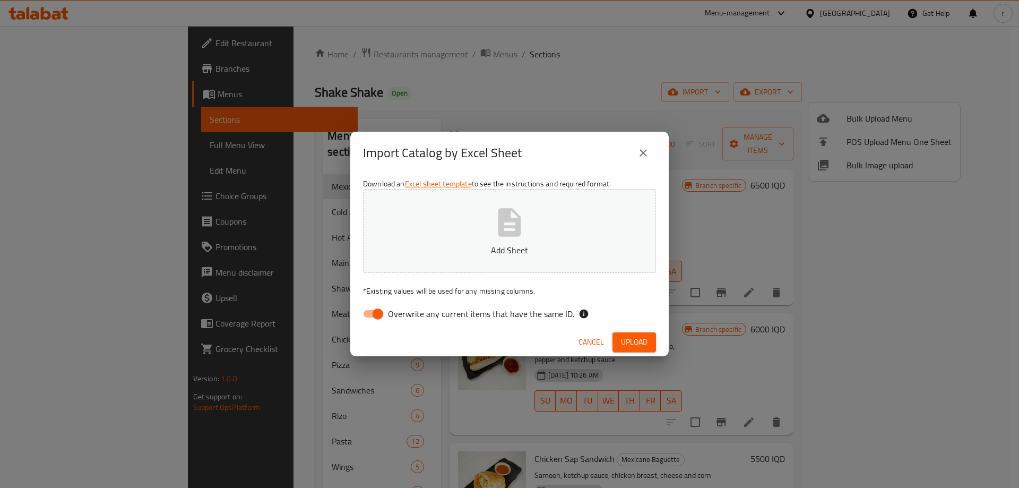
click at [387, 313] on input "Overwrite any current items that have the same ID." at bounding box center [378, 314] width 61 height 20
checkbox input "false"
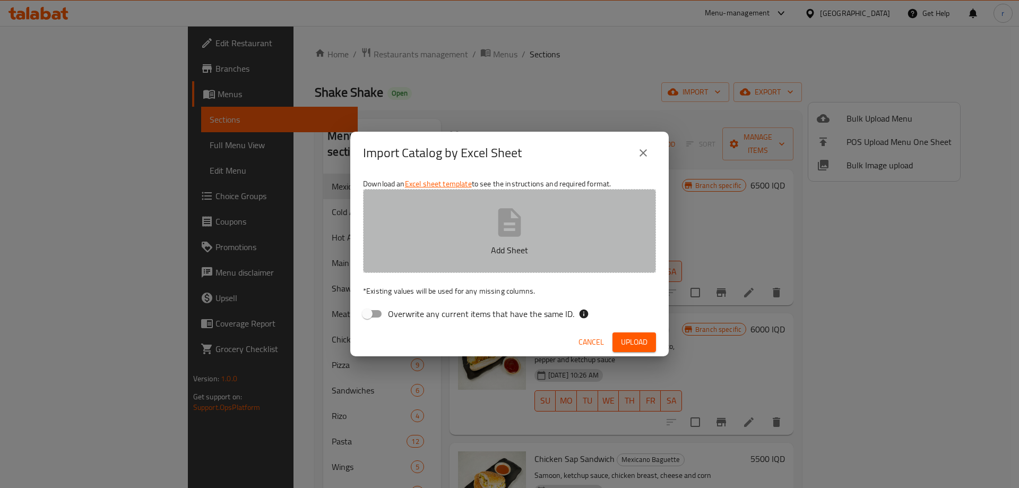
click at [489, 239] on button "Add Sheet" at bounding box center [509, 231] width 293 height 84
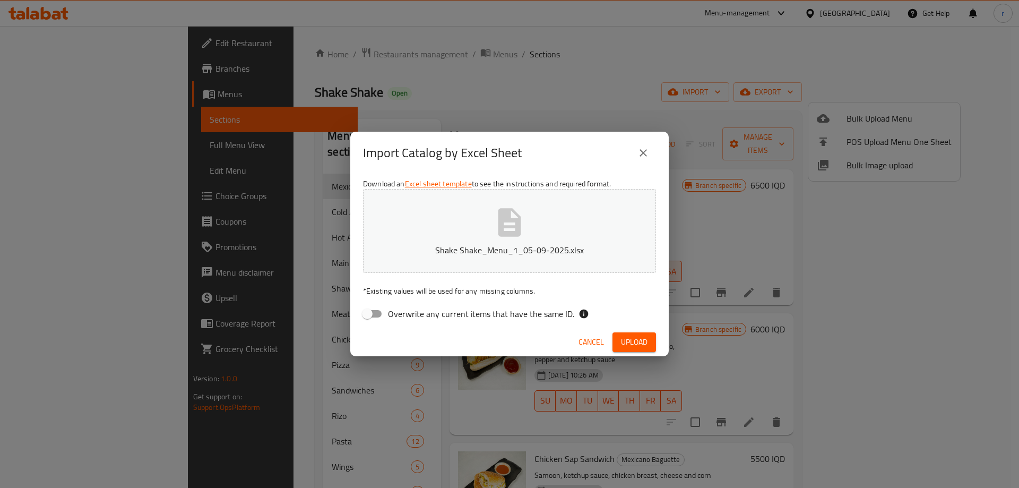
click at [637, 334] on button "Upload" at bounding box center [635, 342] width 44 height 20
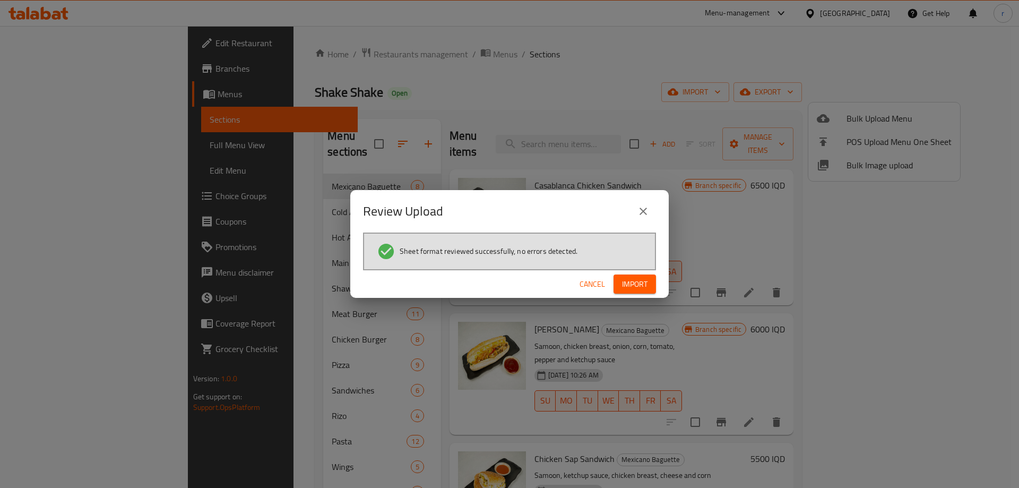
click at [643, 280] on span "Import" at bounding box center [634, 284] width 25 height 13
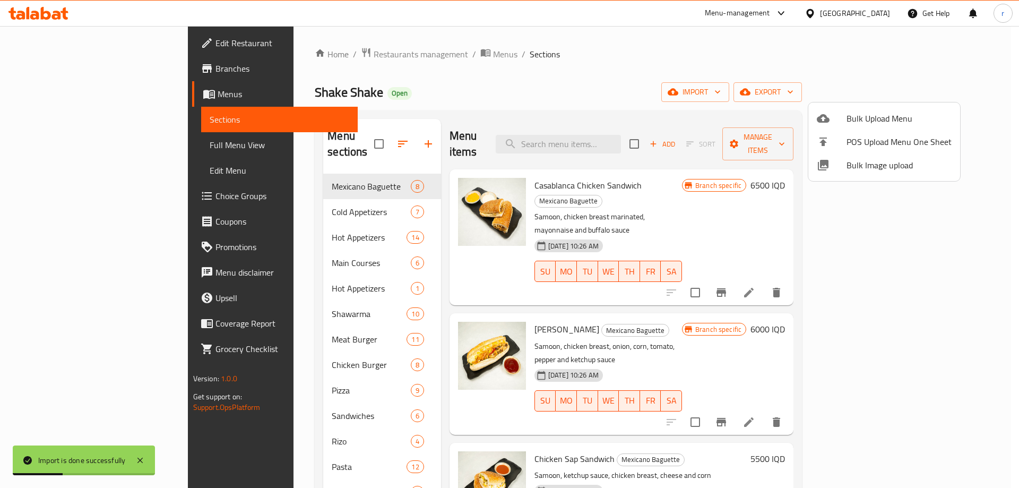
click at [246, 270] on div at bounding box center [509, 244] width 1019 height 488
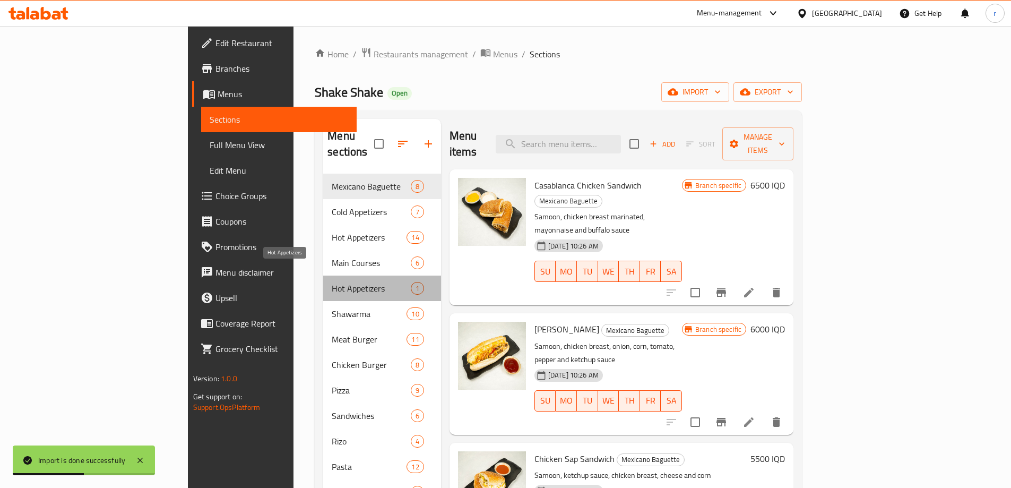
click at [332, 282] on span "Hot Appetizers" at bounding box center [371, 288] width 79 height 13
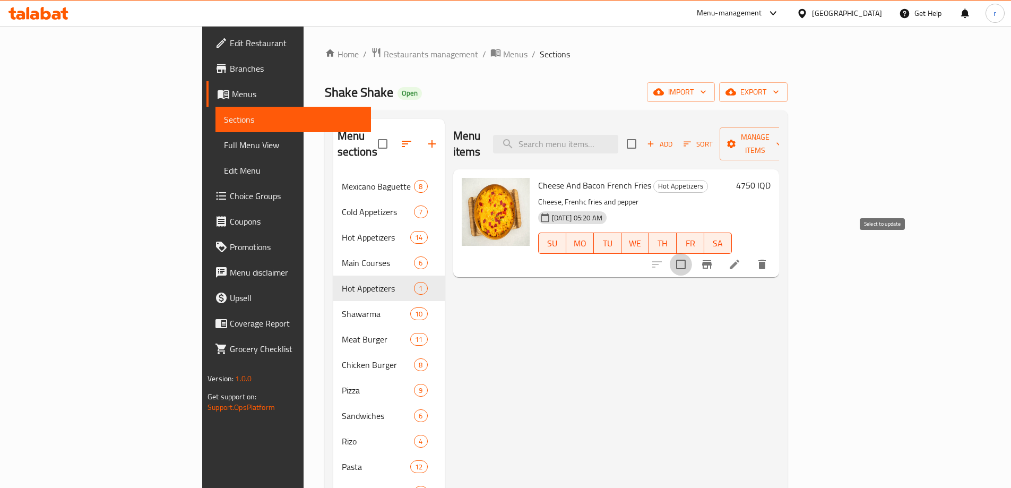
click at [692, 253] on input "checkbox" at bounding box center [681, 264] width 22 height 22
checkbox input "true"
click at [782, 140] on span "Manage items" at bounding box center [755, 144] width 54 height 27
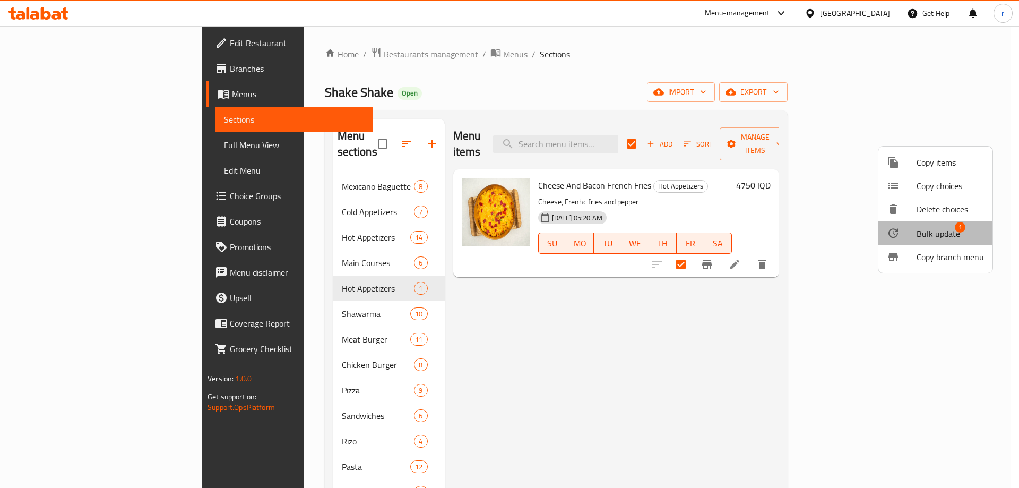
click at [921, 227] on span "Bulk update" at bounding box center [939, 233] width 44 height 13
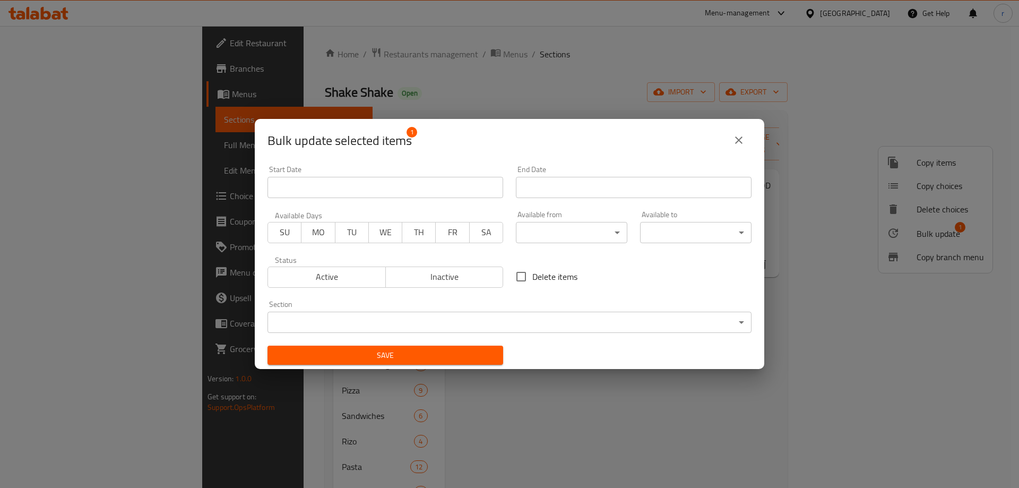
click at [445, 318] on body "​ Menu-management [GEOGRAPHIC_DATA] Get Help r Edit Restaurant Branches Menus S…" at bounding box center [509, 257] width 1019 height 462
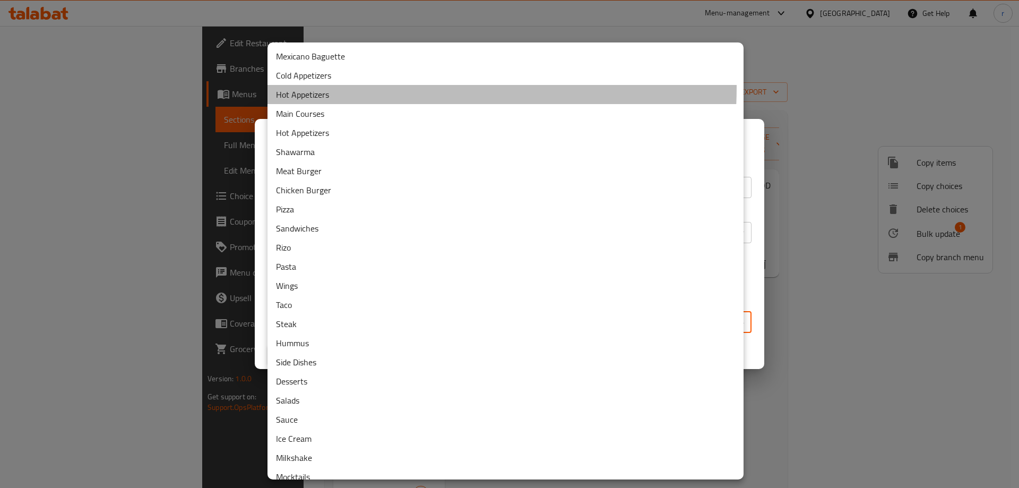
click at [316, 87] on li "Hot Appetizers" at bounding box center [506, 94] width 476 height 19
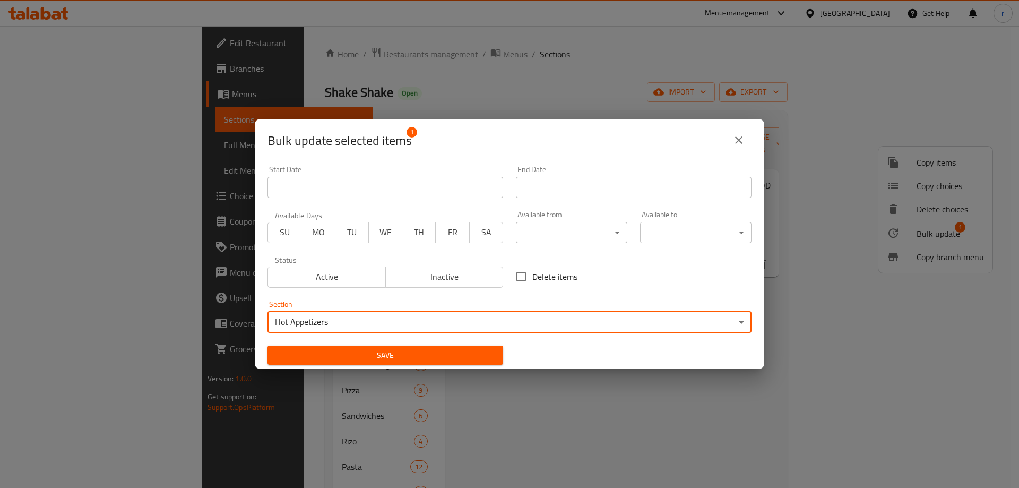
click at [383, 351] on span "Save" at bounding box center [385, 355] width 219 height 13
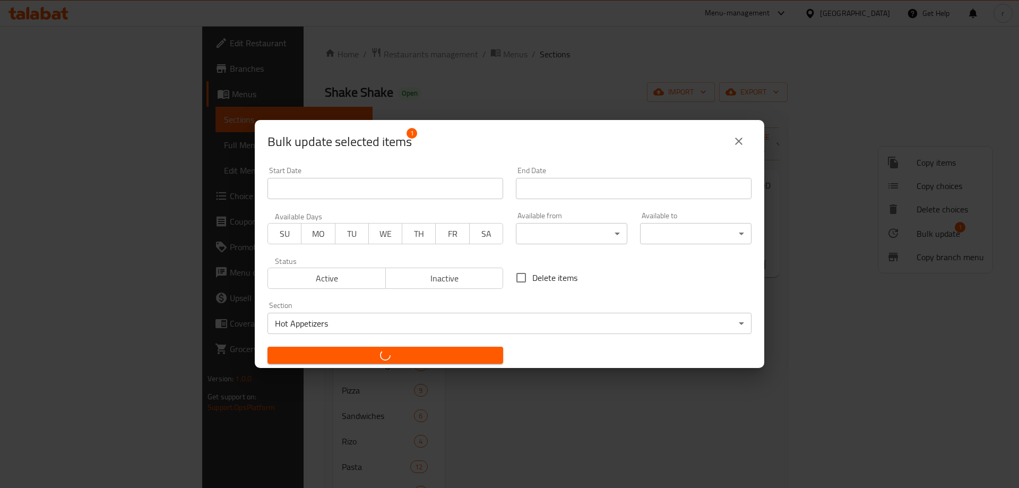
checkbox input "false"
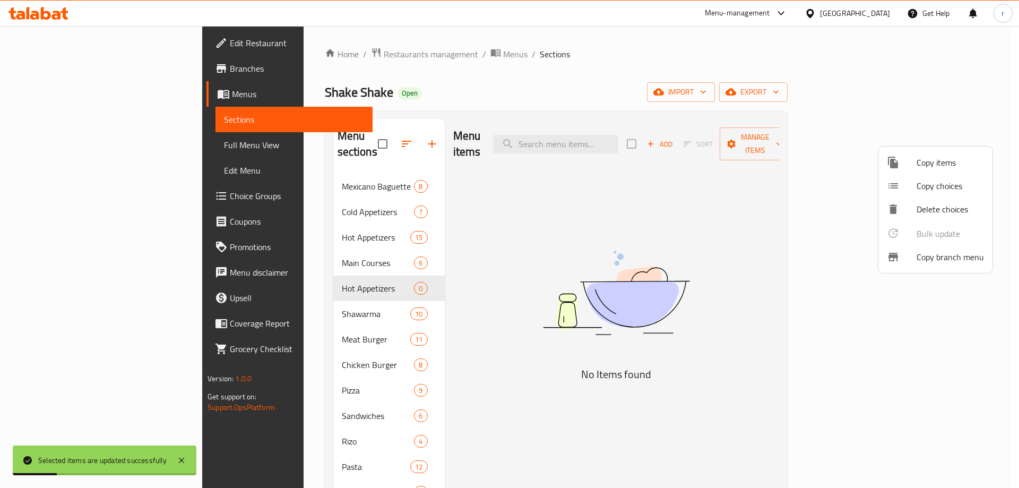
click at [383, 268] on div at bounding box center [509, 244] width 1019 height 488
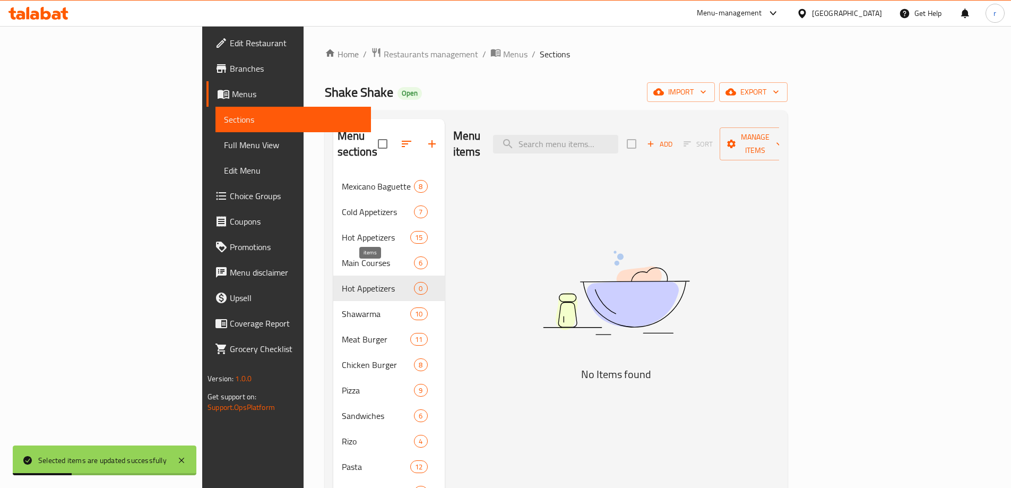
click at [415, 283] on span "0" at bounding box center [421, 288] width 12 height 10
click at [381, 275] on div "Hot Appetizers 0" at bounding box center [388, 287] width 111 height 25
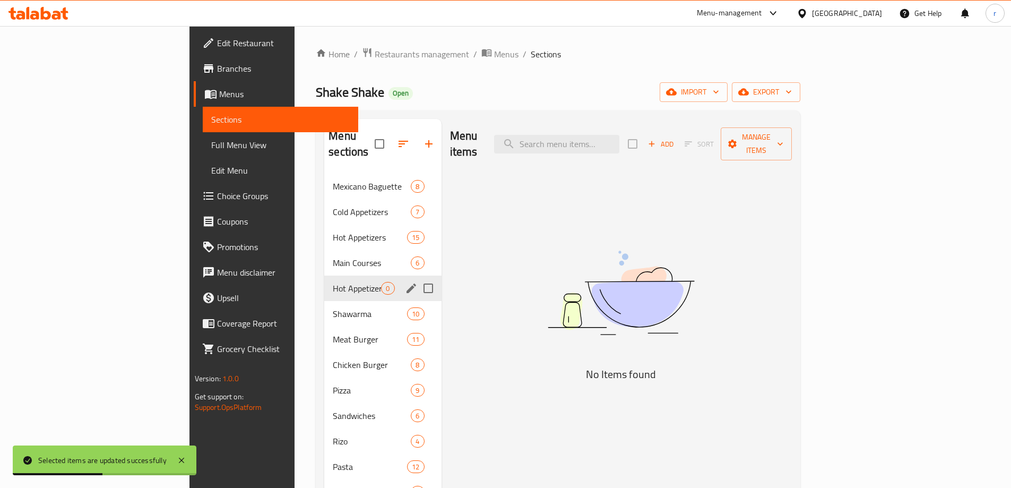
click at [417, 277] on input "Menu sections" at bounding box center [428, 288] width 22 height 22
checkbox input "true"
click at [391, 141] on icon "button" at bounding box center [397, 143] width 13 height 13
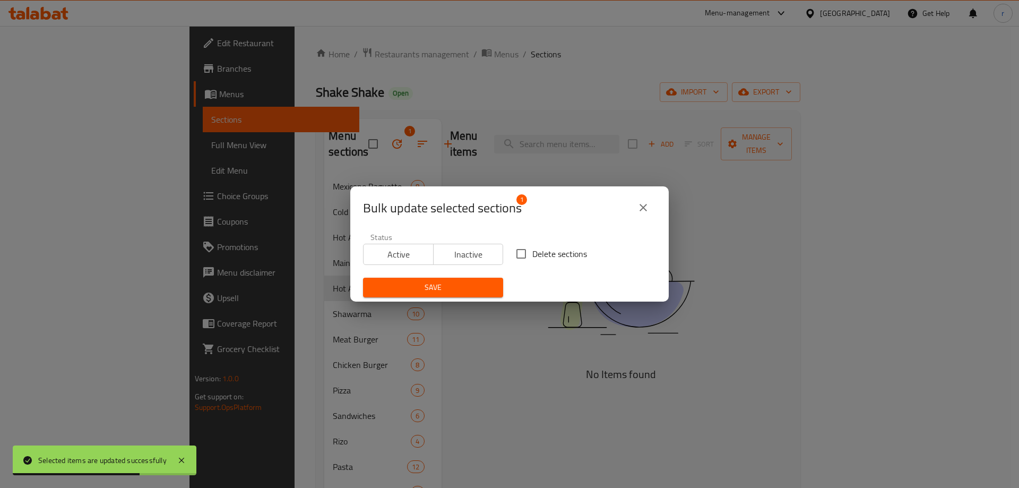
click at [532, 252] on span "Delete sections" at bounding box center [559, 253] width 55 height 13
click at [530, 252] on input "Delete sections" at bounding box center [521, 254] width 22 height 22
checkbox input "true"
click at [489, 290] on span "Save" at bounding box center [433, 287] width 123 height 13
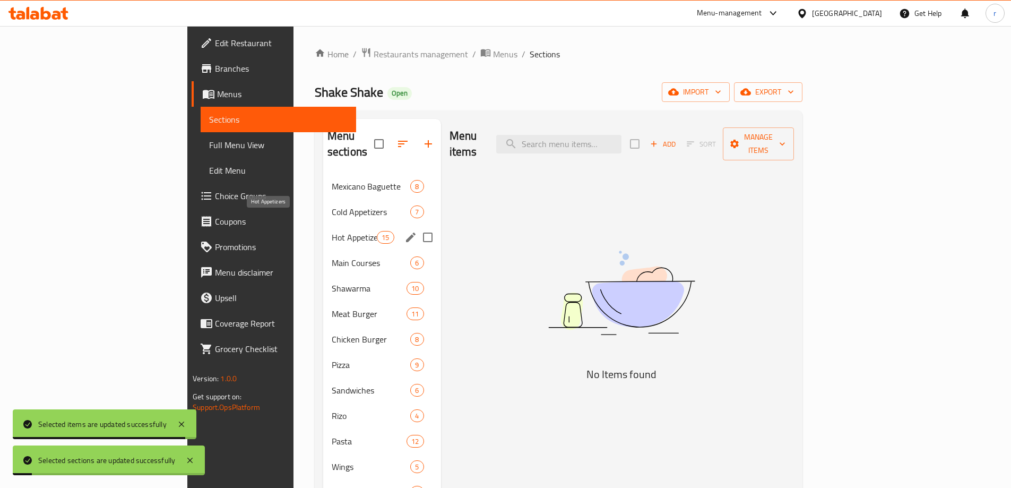
click at [332, 231] on span "Hot Appetizers" at bounding box center [354, 237] width 45 height 13
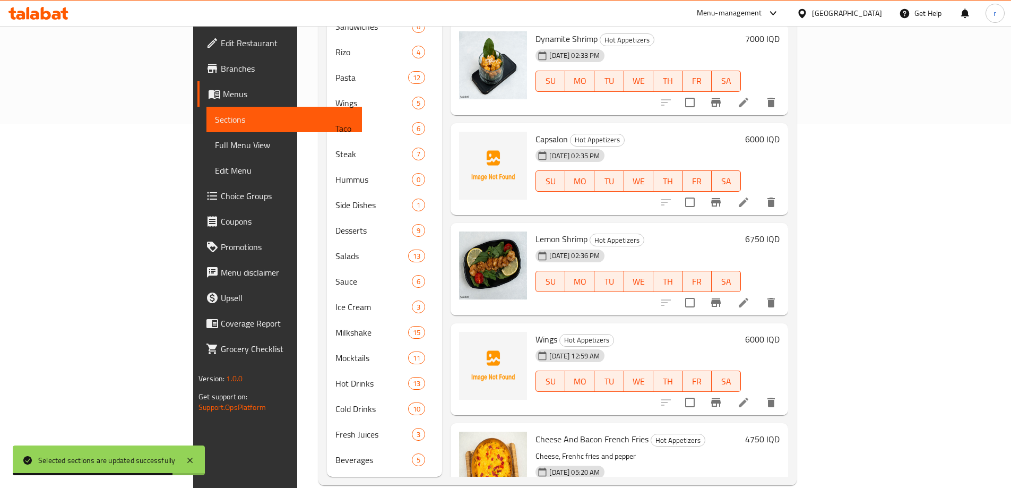
scroll to position [366, 0]
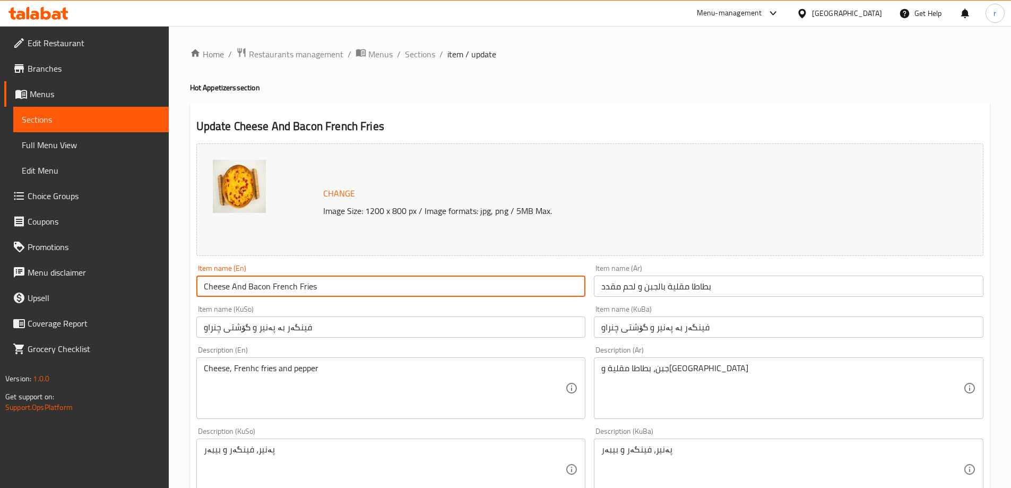
drag, startPoint x: 249, startPoint y: 286, endPoint x: 268, endPoint y: 281, distance: 19.2
click at [268, 281] on input "Cheese And Bacon French Fries" at bounding box center [391, 285] width 390 height 21
paste input "eef B"
type input "Cheese And Beef Bacon French Fries"
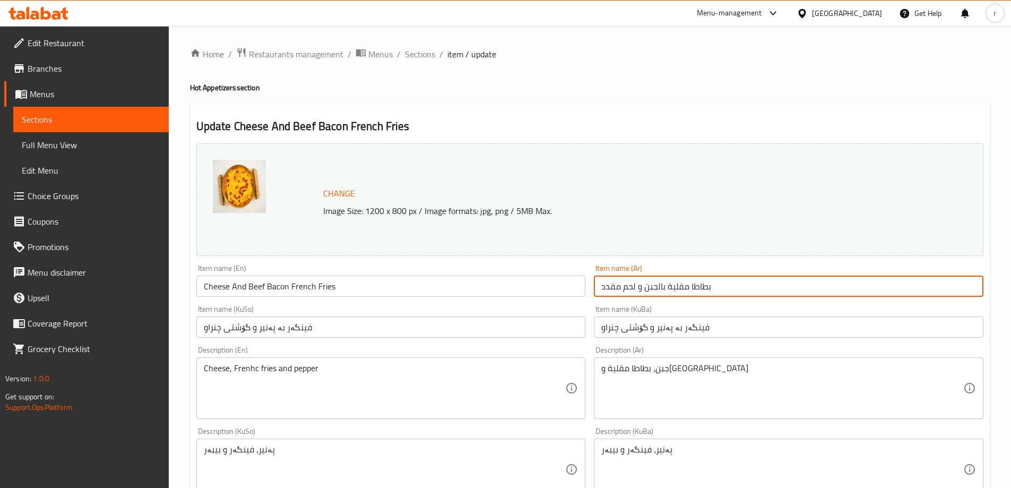
drag, startPoint x: 600, startPoint y: 289, endPoint x: 632, endPoint y: 289, distance: 31.3
click at [632, 289] on input "بطاطا مقلية بالجبن و لحم مقدد" at bounding box center [789, 285] width 390 height 21
paste input "لحم بقري"
type input "بطاطا مقلية بالجبن و للحم بقري مقدد"
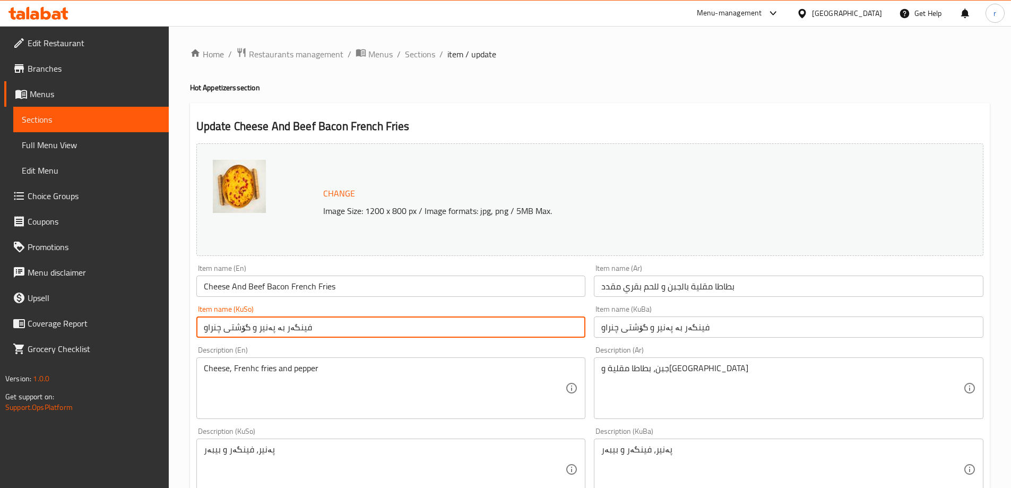
drag, startPoint x: 202, startPoint y: 327, endPoint x: 248, endPoint y: 324, distance: 46.3
click at [248, 324] on input "فینگەر بە پەنیر و گۆشتی چنراو" at bounding box center [391, 326] width 390 height 21
paste input "مانگا"
click at [285, 332] on input "فینگەر بە پەنیر و گۆشتی مانگا چنراو" at bounding box center [391, 326] width 390 height 21
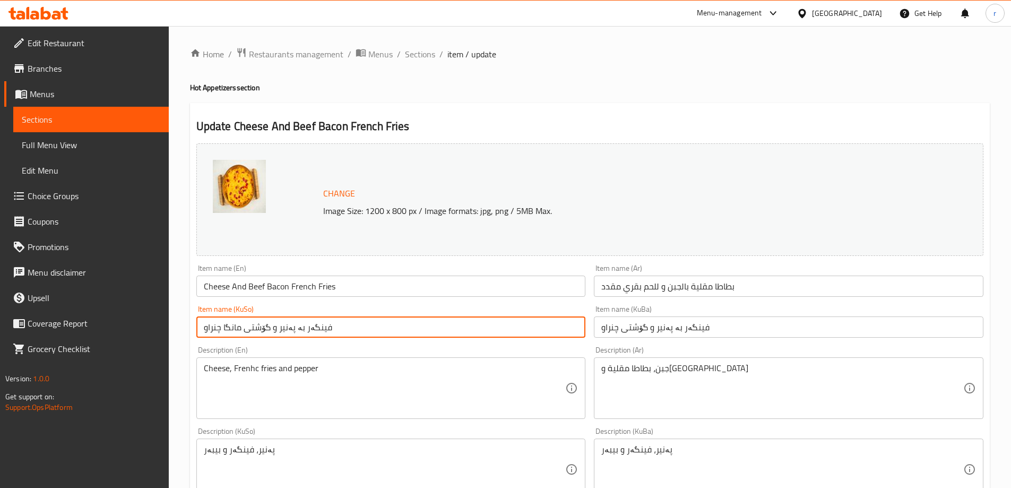
click at [285, 332] on input "فینگەر بە پەنیر و گۆشتی مانگا چنراو" at bounding box center [391, 326] width 390 height 21
type input "فینگەر بە پەنیر و گۆشتی مانگا چنراو"
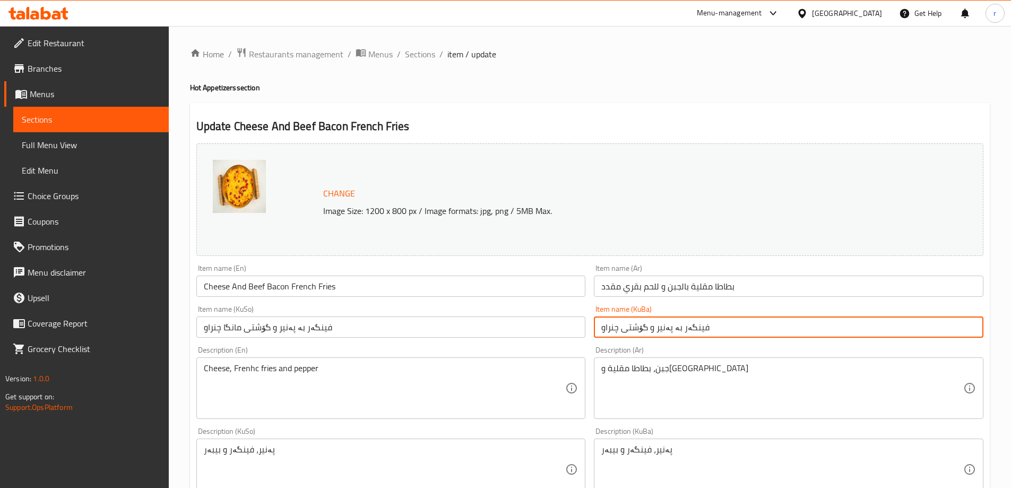
click at [649, 327] on input "فینگەر بە پەنیر و گۆشتی چنراو" at bounding box center [789, 326] width 390 height 21
click at [648, 328] on input "فینگەر بە پەنیر و گۆشتی چنراو" at bounding box center [789, 326] width 390 height 21
paste input "مانگا"
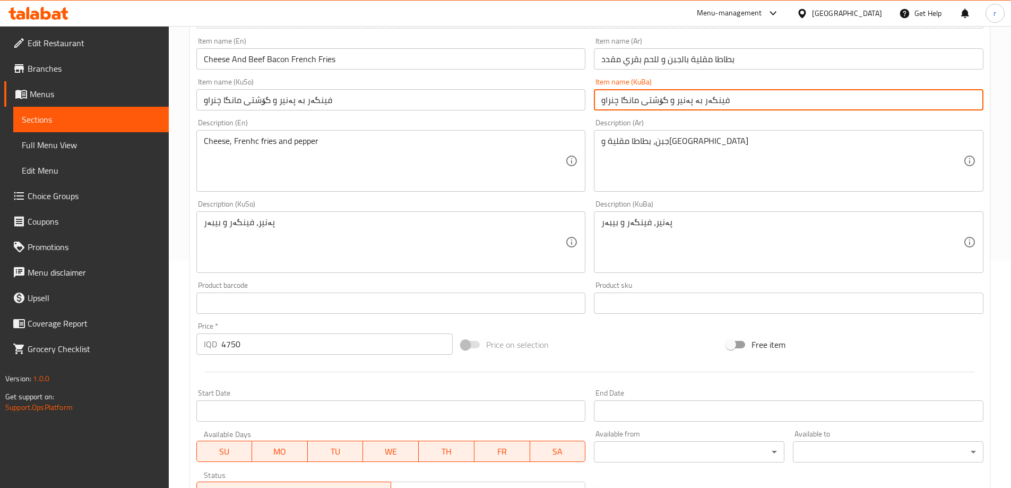
scroll to position [400, 0]
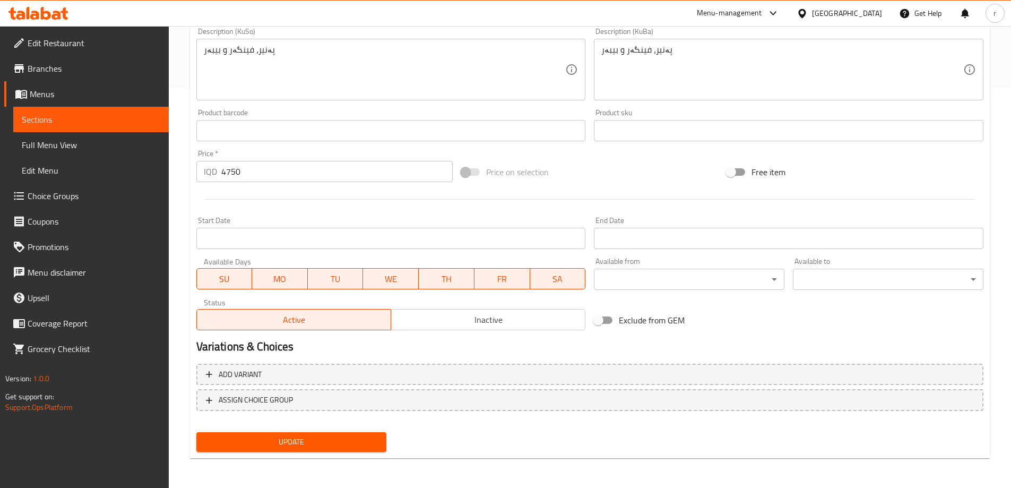
type input "فینگەر بە پەنیر و گۆشتی مانگا چنراو"
click at [328, 448] on span "Update" at bounding box center [292, 441] width 174 height 13
click at [267, 438] on span "Update" at bounding box center [292, 441] width 174 height 13
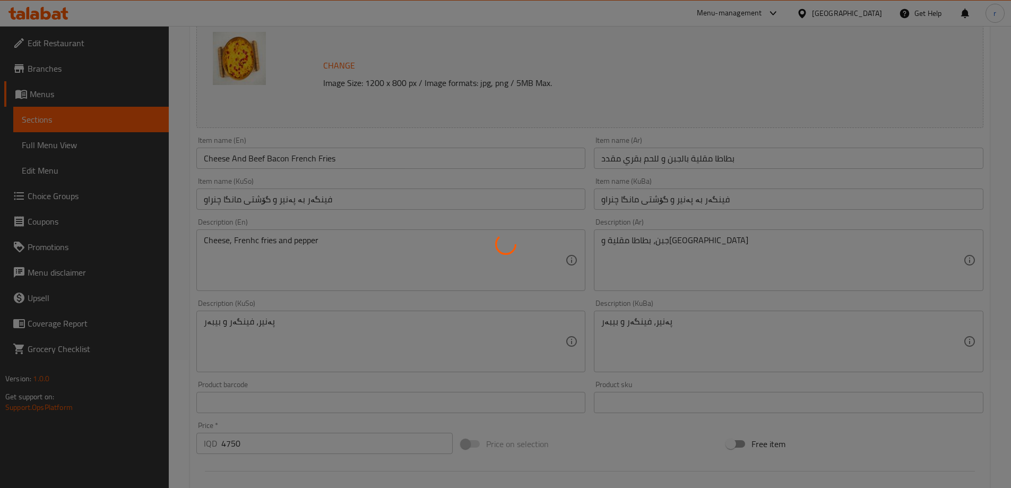
scroll to position [0, 0]
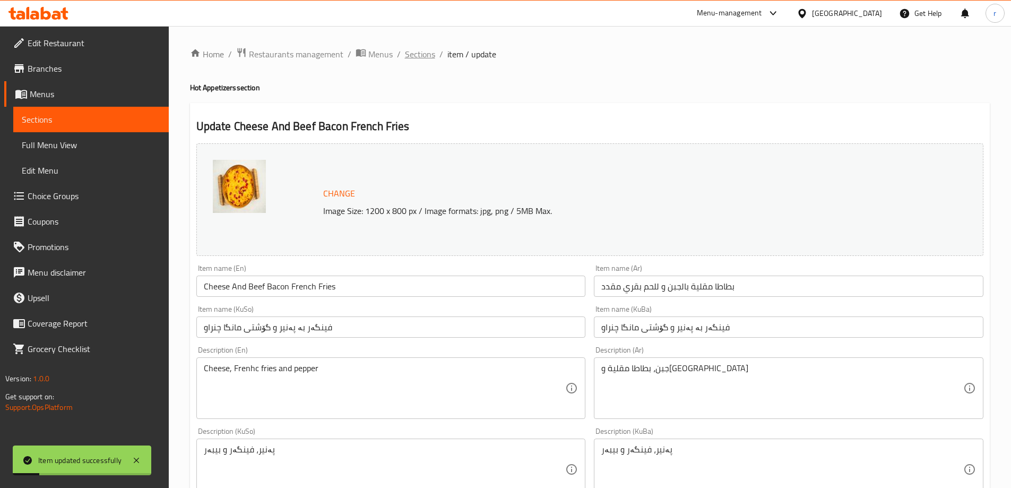
click at [419, 53] on span "Sections" at bounding box center [420, 54] width 30 height 13
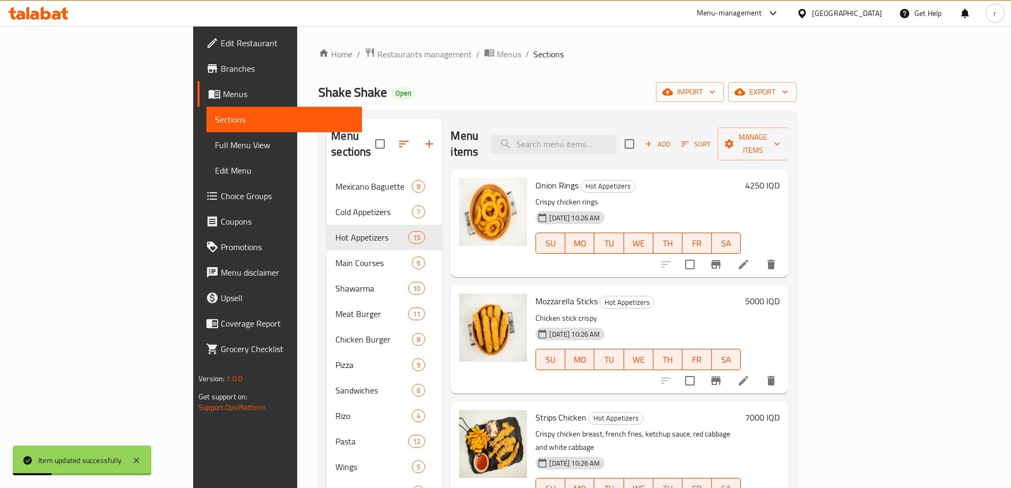
click at [215, 148] on span "Full Menu View" at bounding box center [284, 145] width 139 height 13
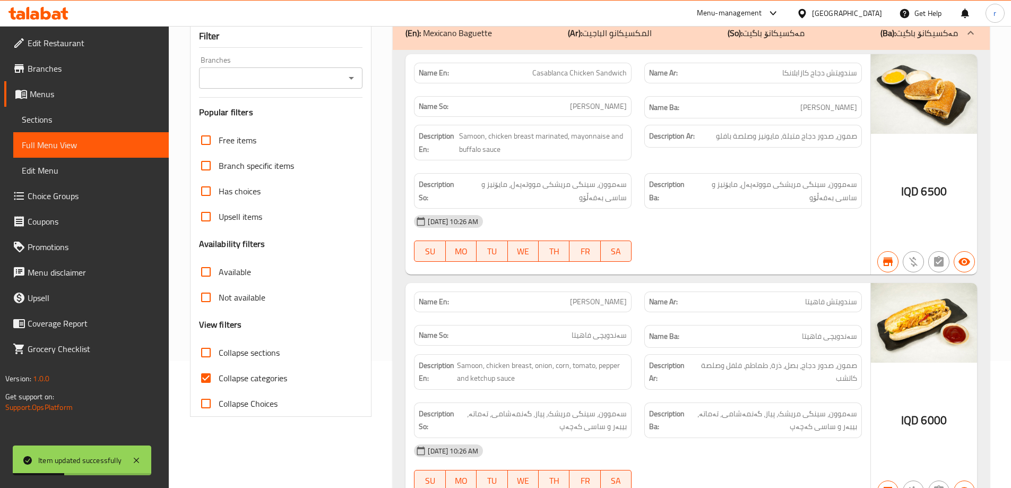
scroll to position [265, 0]
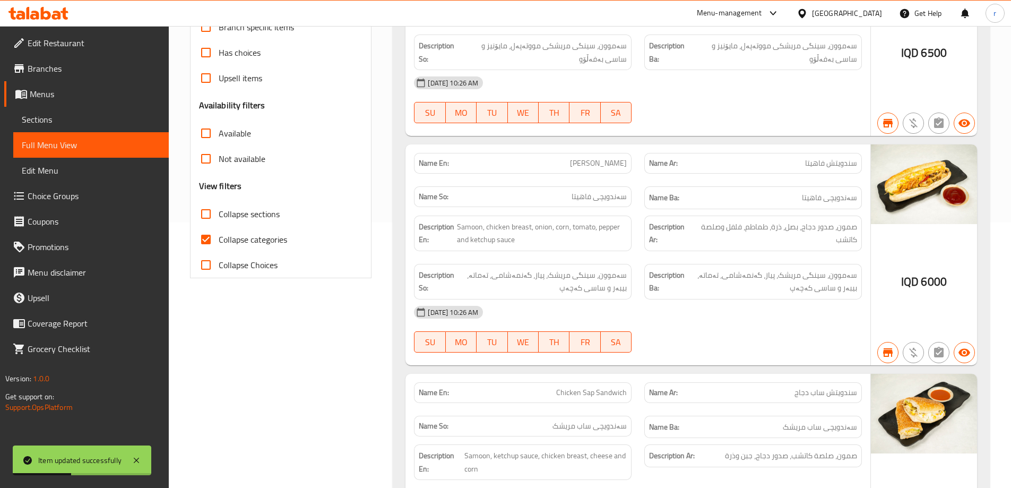
click at [261, 248] on label "Collapse categories" at bounding box center [240, 239] width 94 height 25
click at [219, 248] on input "Collapse categories" at bounding box center [205, 239] width 25 height 25
checkbox input "false"
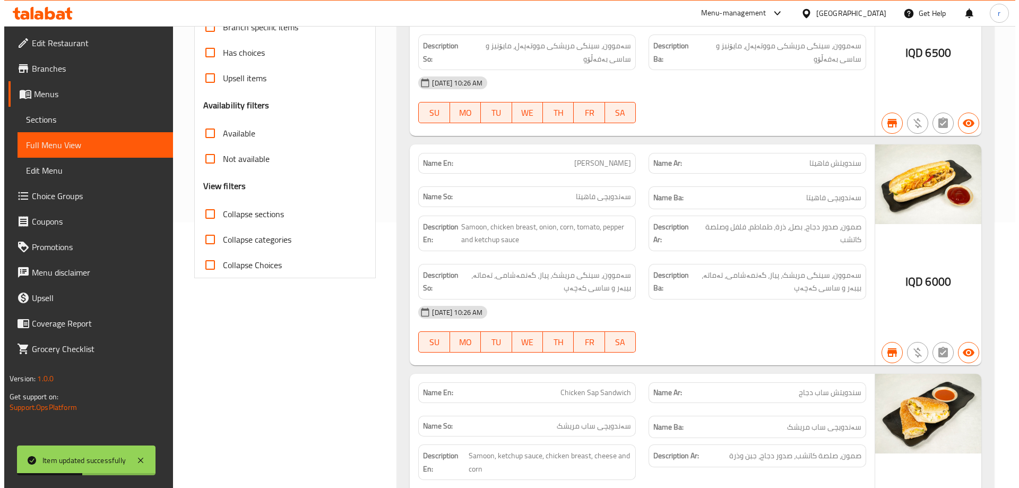
scroll to position [0, 0]
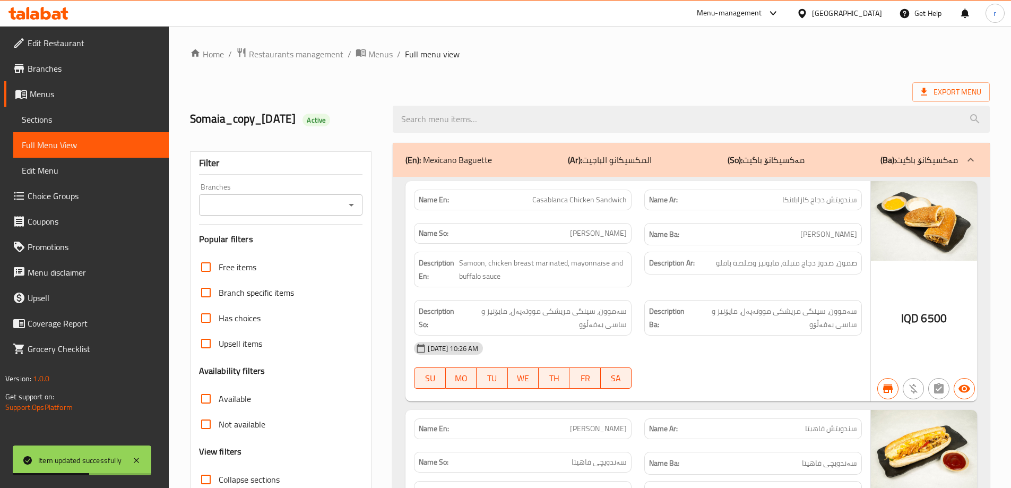
click at [288, 209] on input "Branches" at bounding box center [272, 204] width 140 height 15
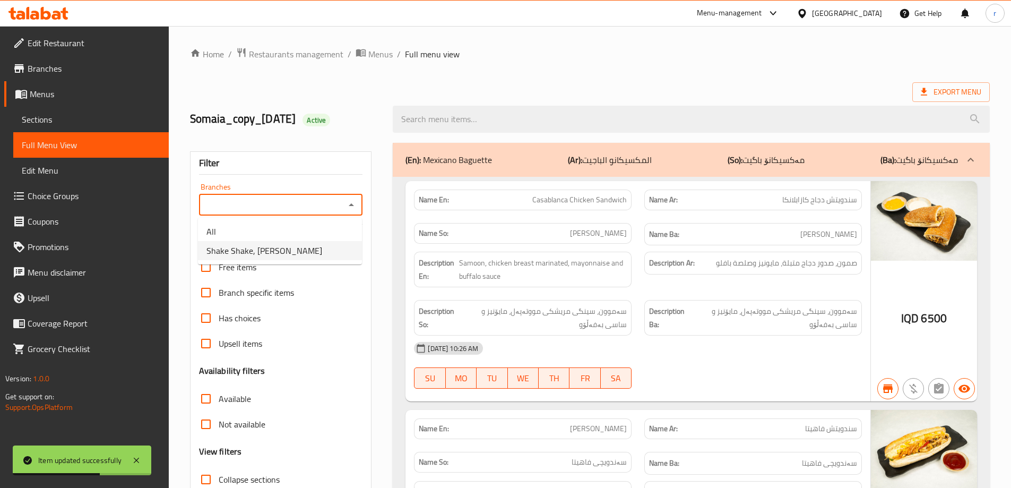
click at [271, 249] on span "Shake Shake, [PERSON_NAME]" at bounding box center [264, 250] width 116 height 13
type input "Shake Shake, [PERSON_NAME]"
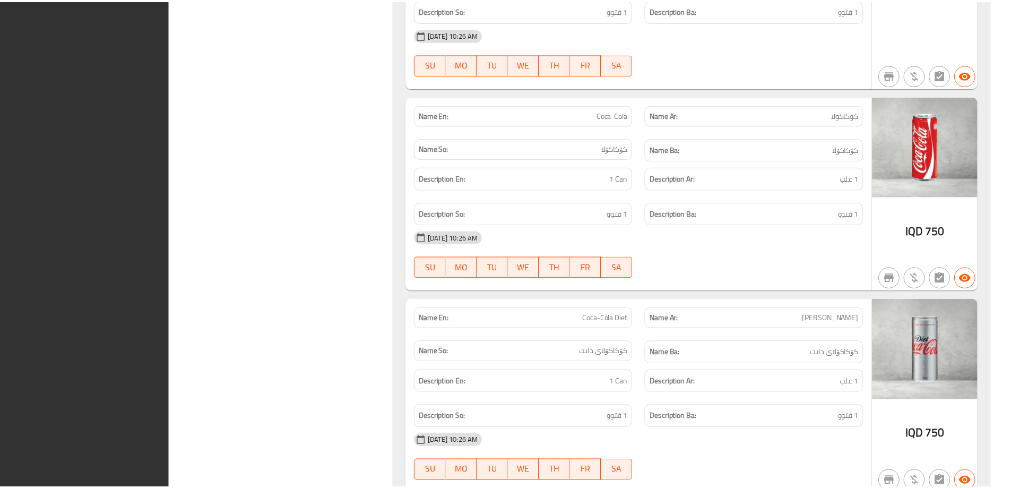
scroll to position [46449, 0]
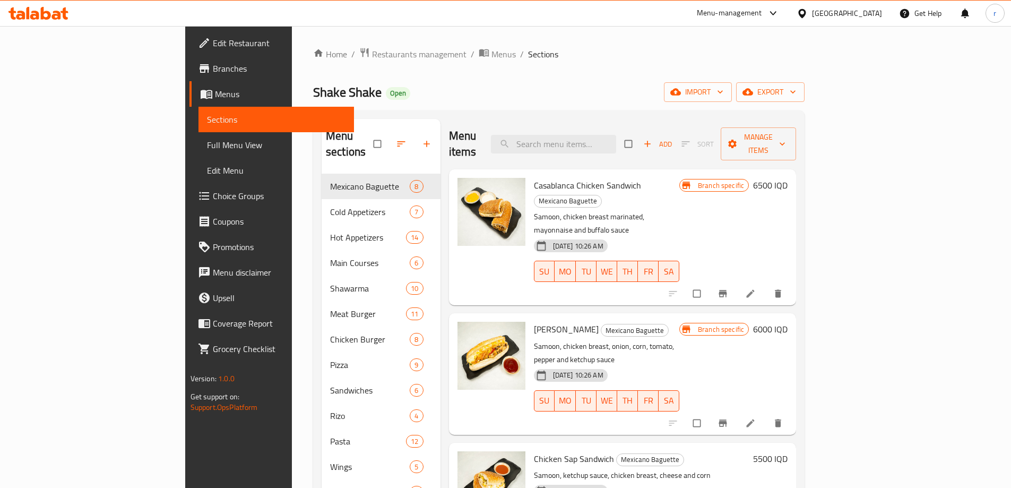
click at [215, 93] on span "Menus" at bounding box center [280, 94] width 131 height 13
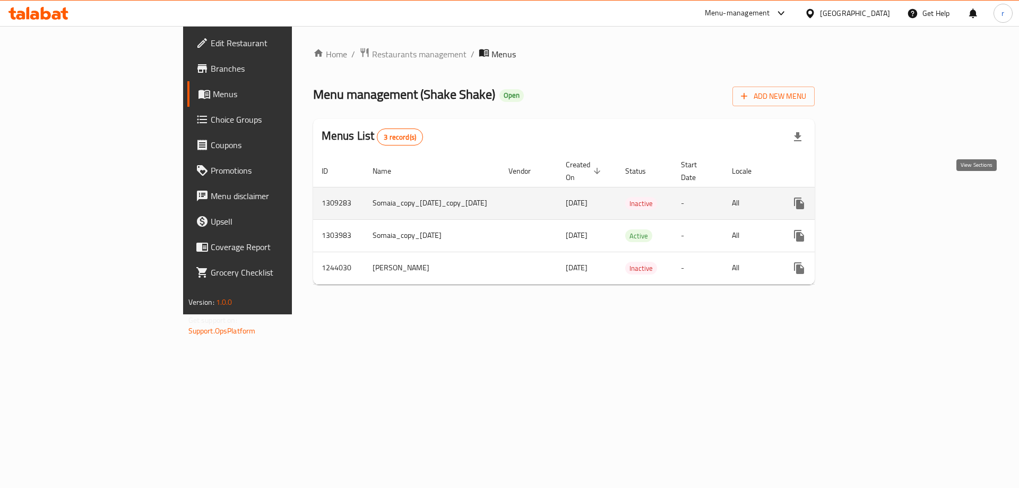
click at [882, 197] on icon "enhanced table" at bounding box center [875, 203] width 13 height 13
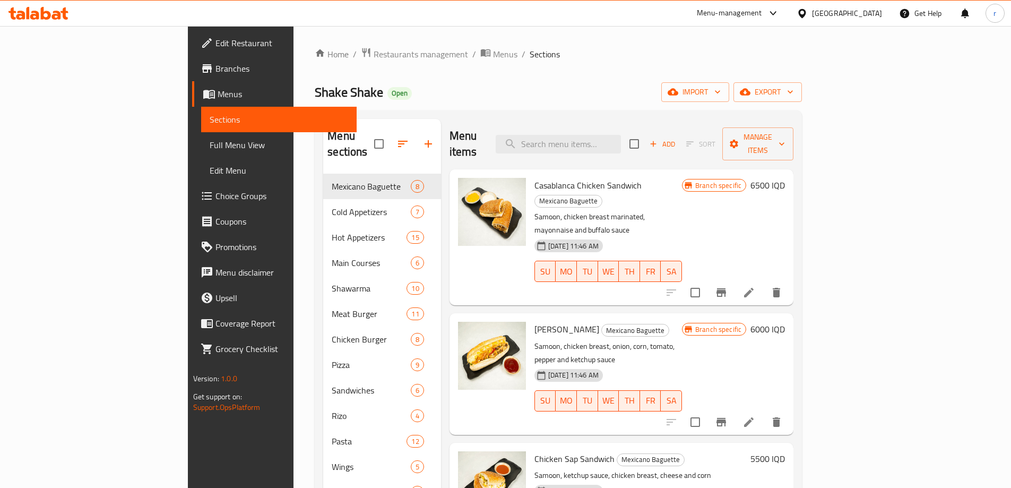
click at [210, 145] on span "Full Menu View" at bounding box center [279, 145] width 139 height 13
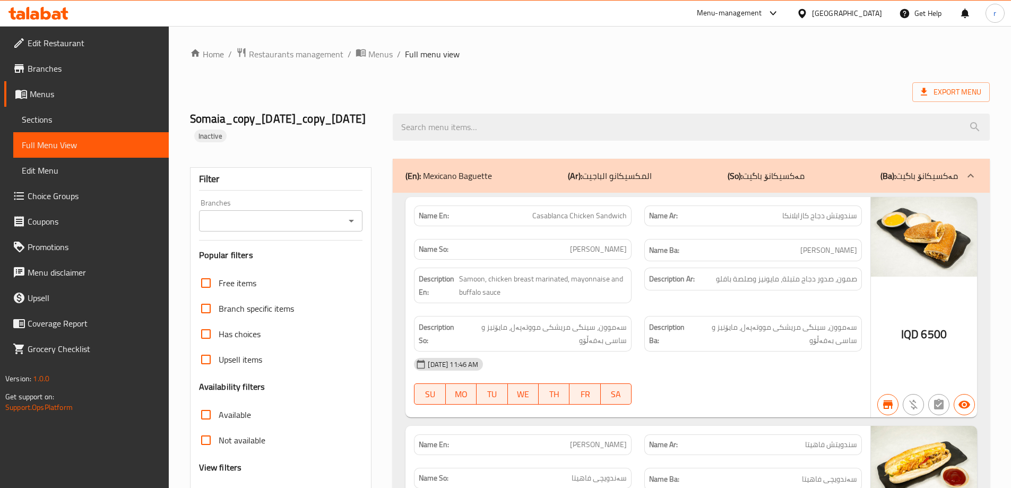
click at [82, 120] on span "Sections" at bounding box center [91, 119] width 139 height 13
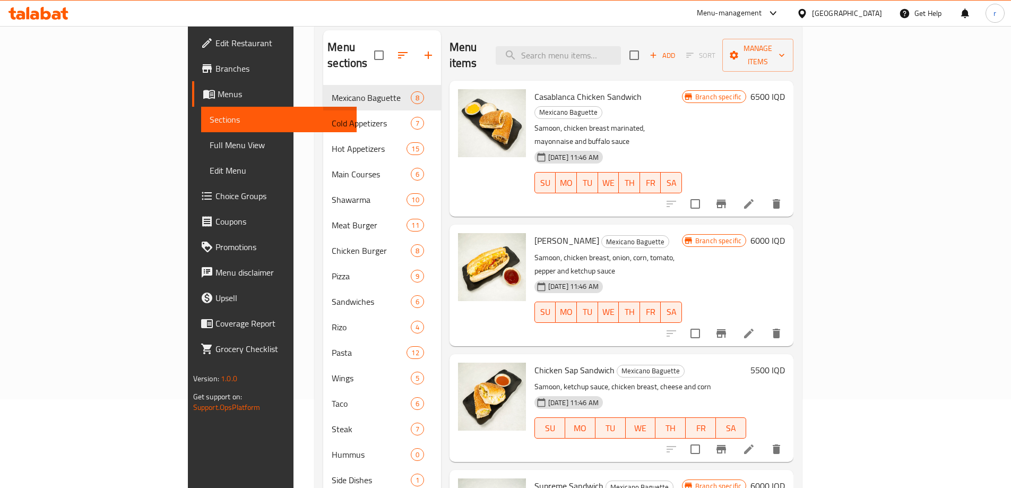
scroll to position [177, 0]
